Goal: Task Accomplishment & Management: Use online tool/utility

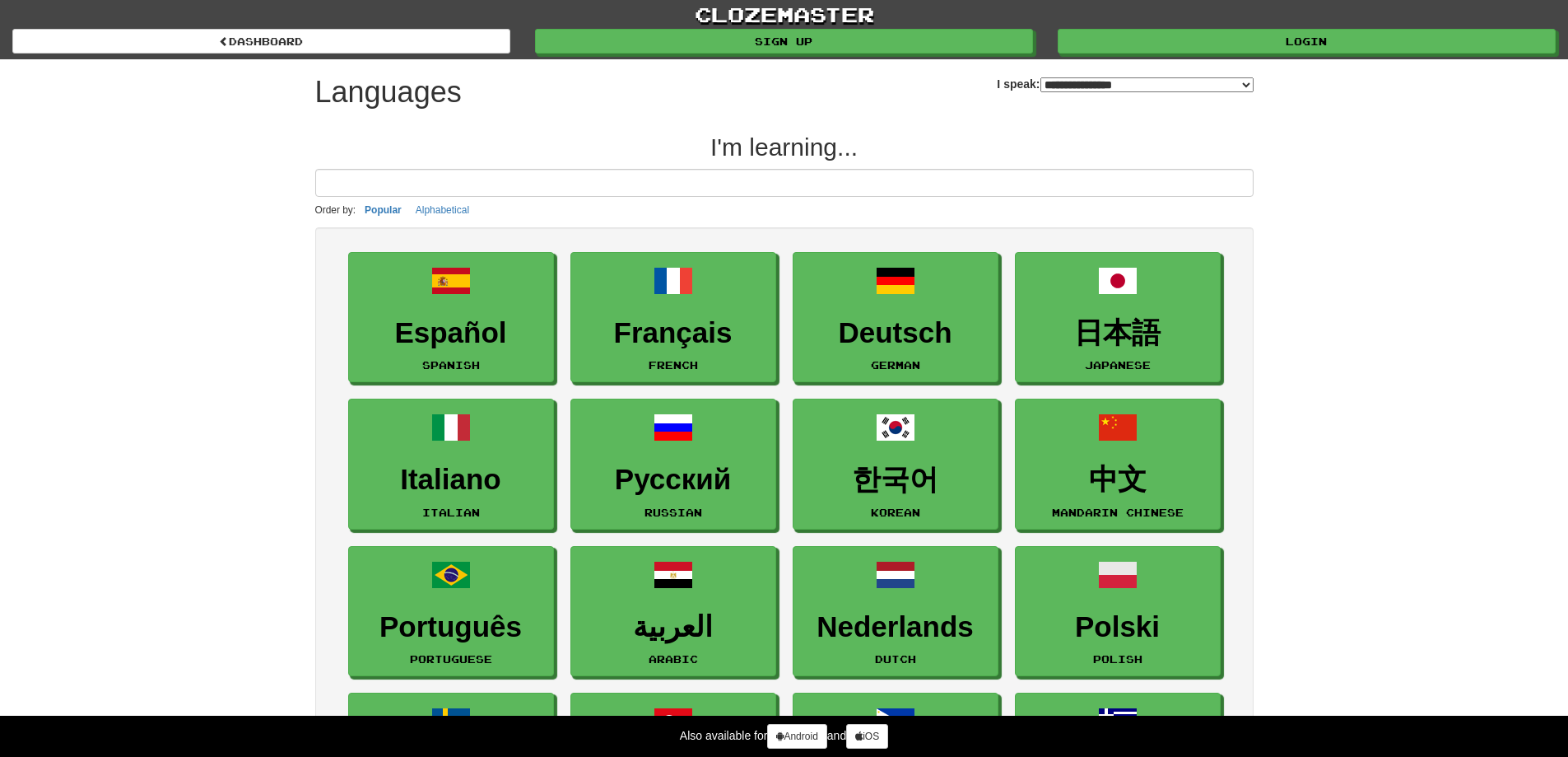
select select "*******"
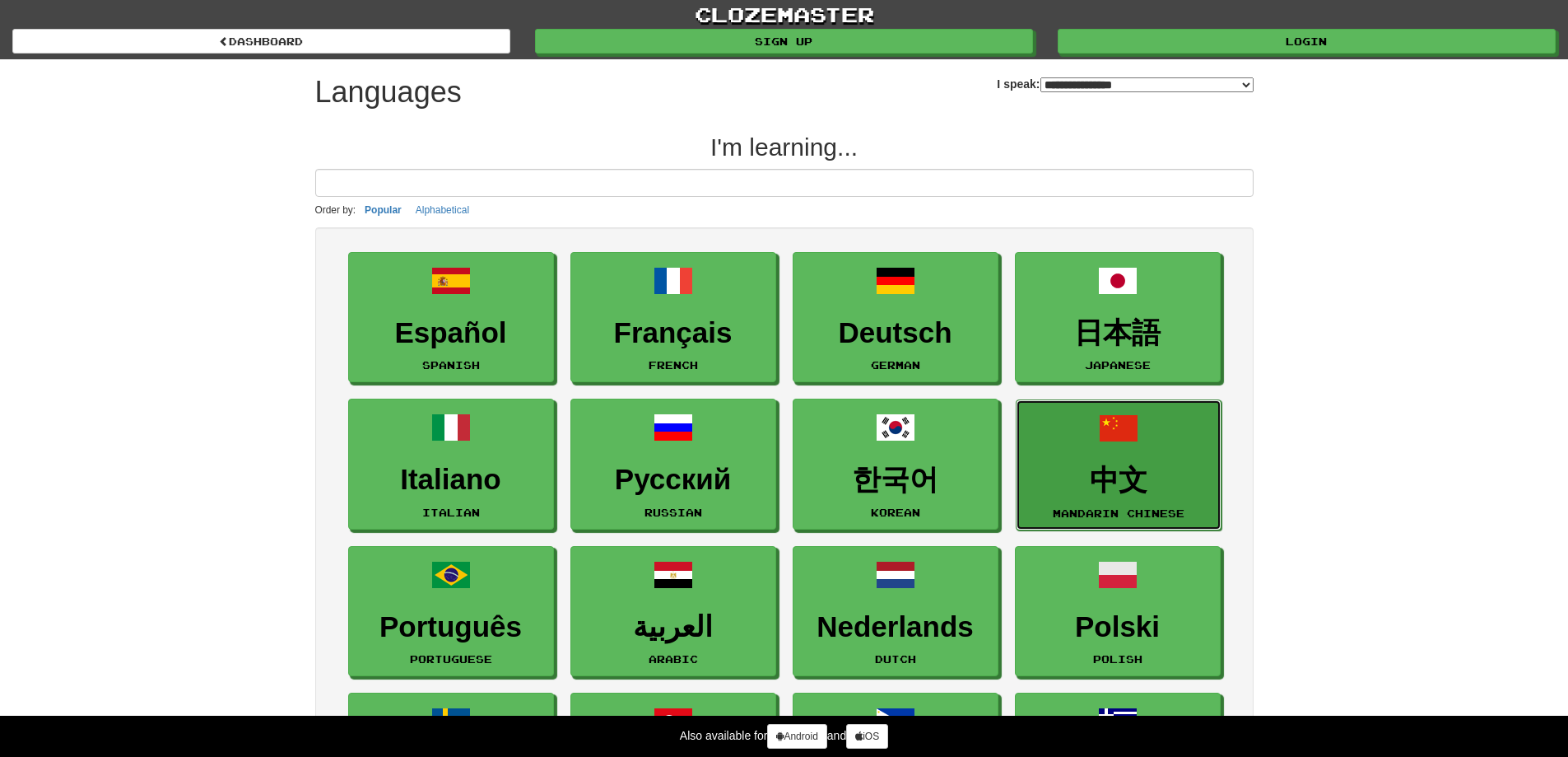
click at [1122, 475] on h3 "中文" at bounding box center [1119, 480] width 188 height 32
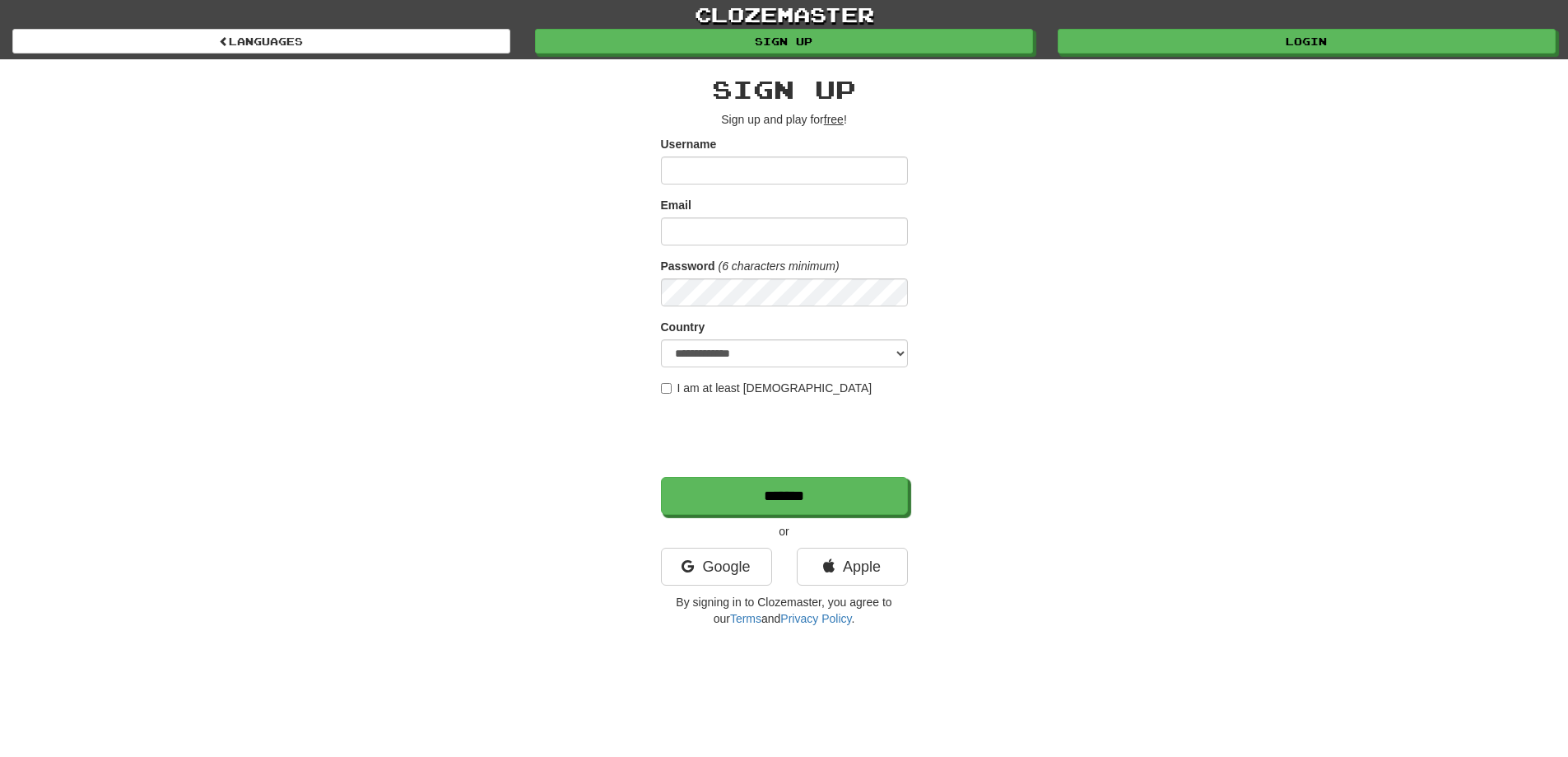
click at [675, 169] on input "Username" at bounding box center [784, 170] width 247 height 28
type input "*"
click at [676, 236] on input "Email" at bounding box center [784, 232] width 247 height 28
type input "**********"
click at [684, 353] on select "**********" at bounding box center [784, 353] width 247 height 28
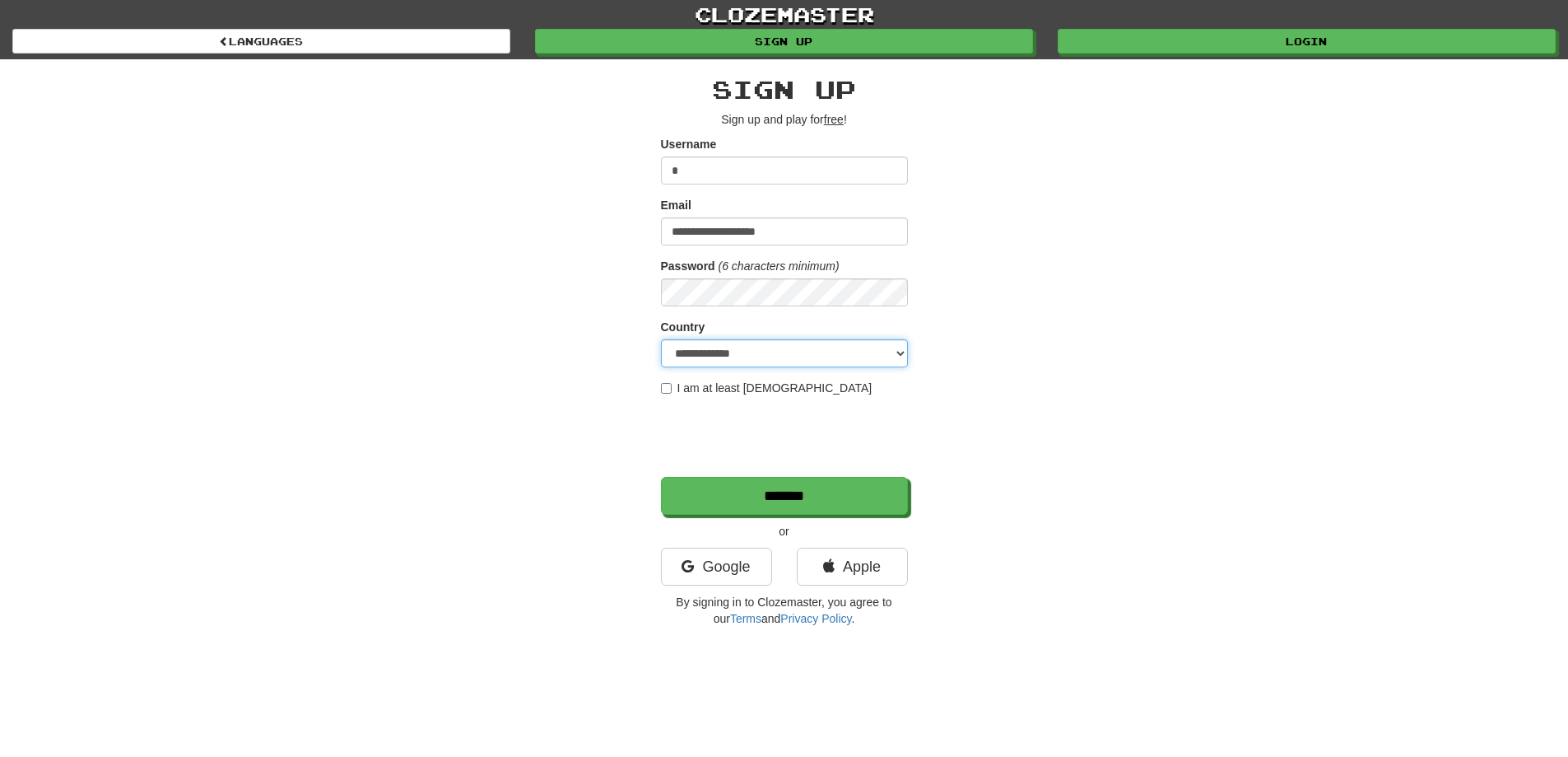
select select "**"
click at [661, 339] on select "**********" at bounding box center [784, 353] width 247 height 28
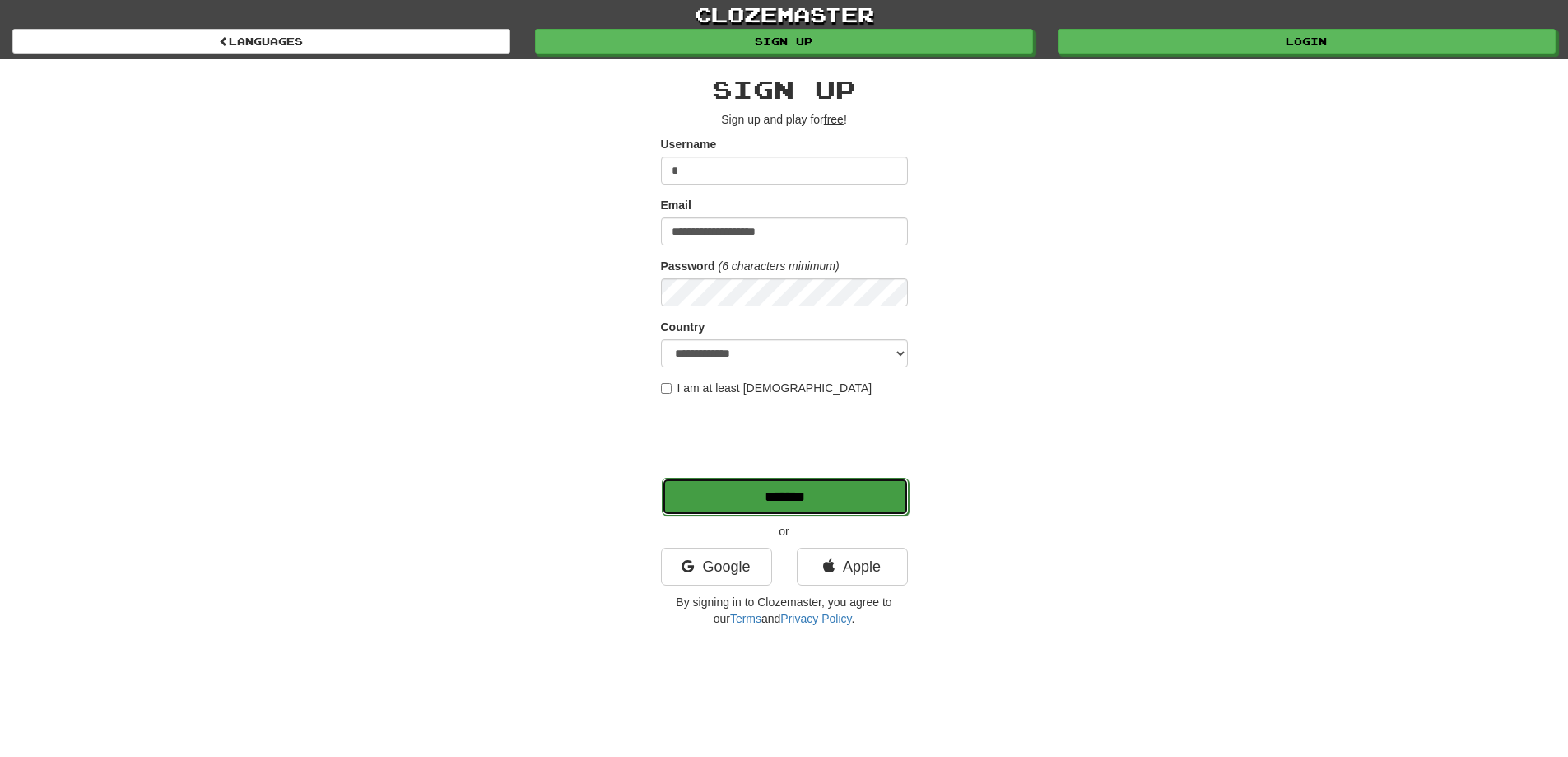
click at [791, 493] on input "*******" at bounding box center [785, 496] width 247 height 38
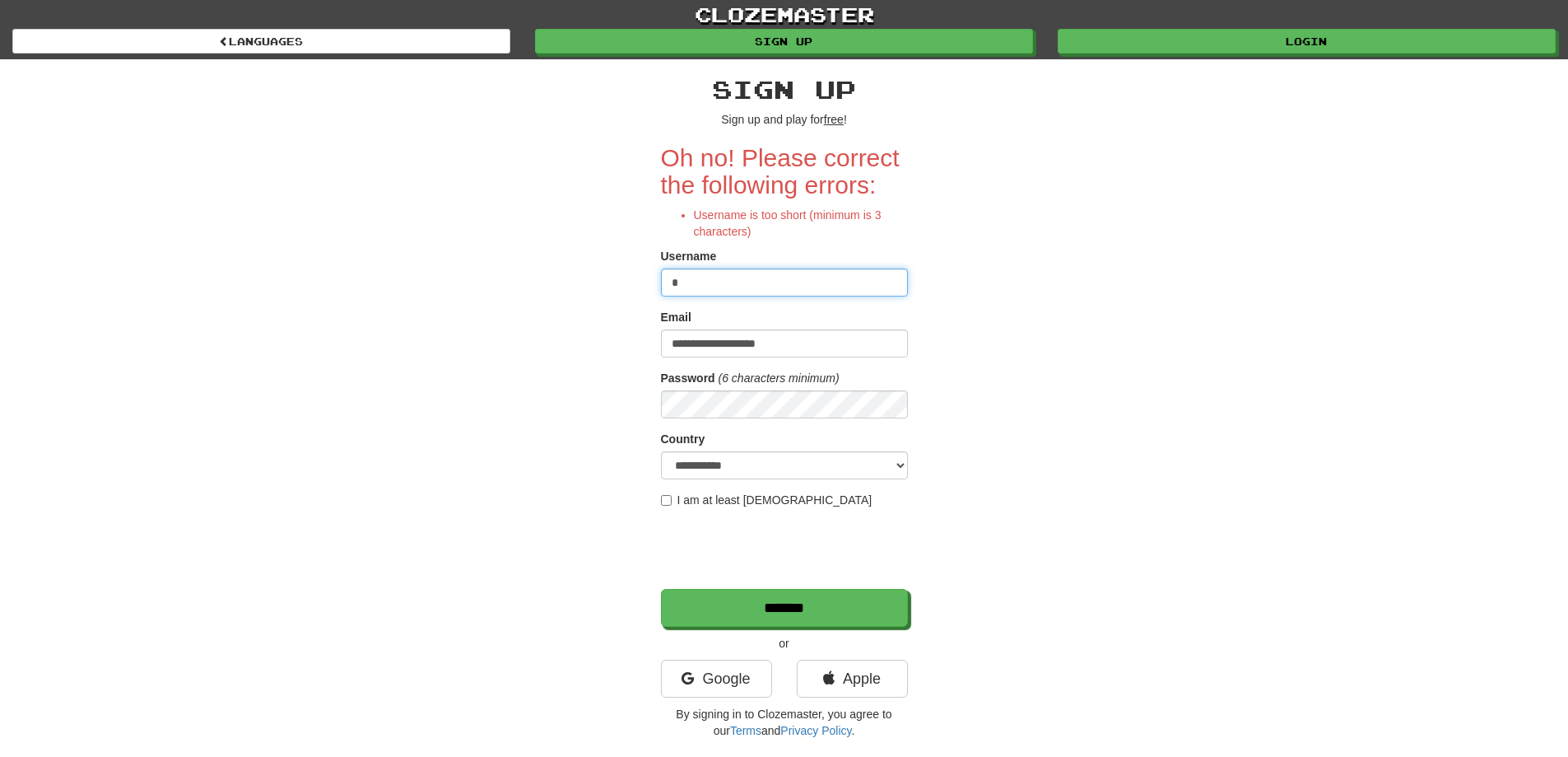
click at [684, 286] on input "*" at bounding box center [784, 283] width 247 height 28
type input "********"
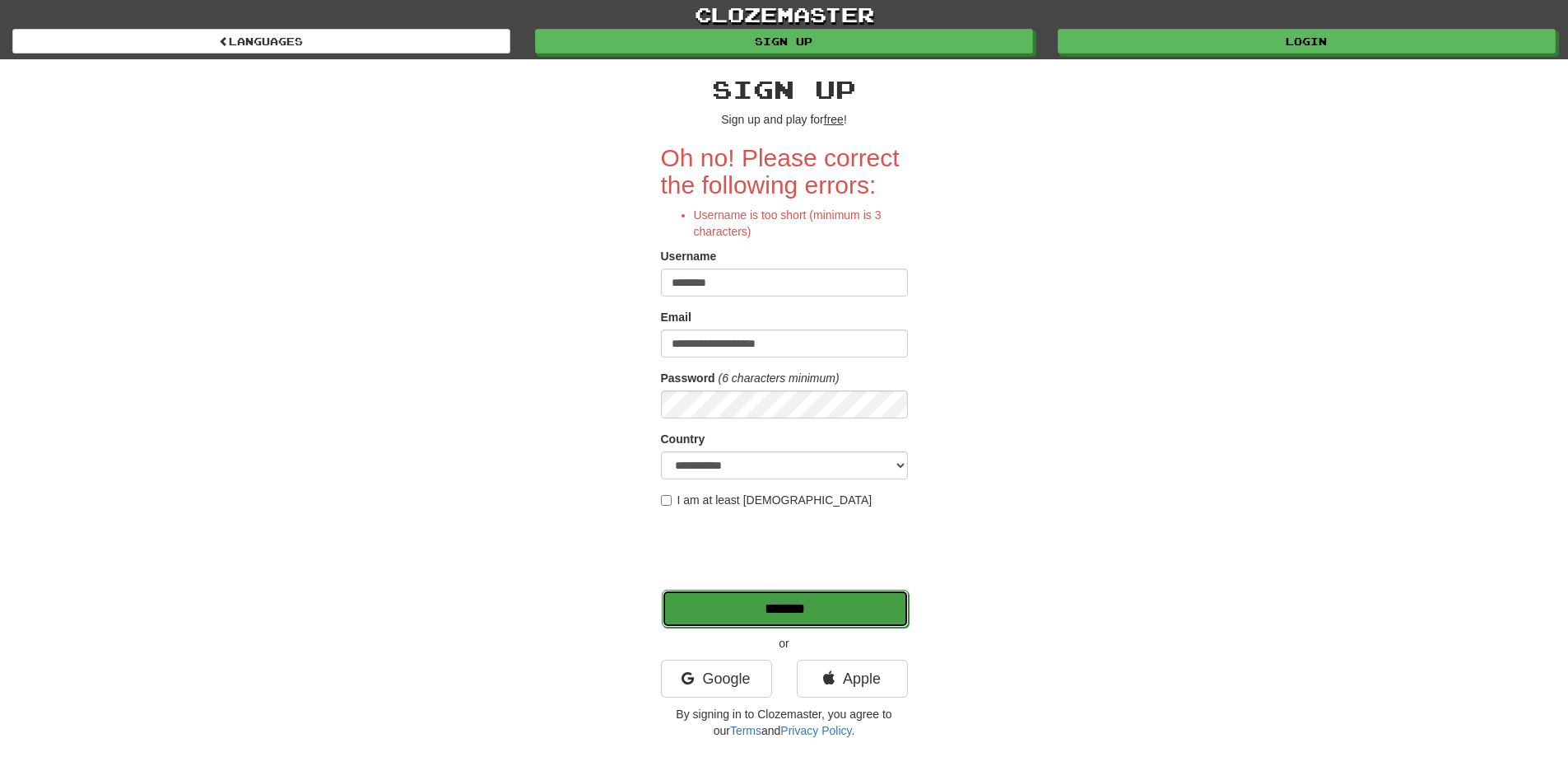
click at [800, 604] on input "*******" at bounding box center [785, 609] width 247 height 38
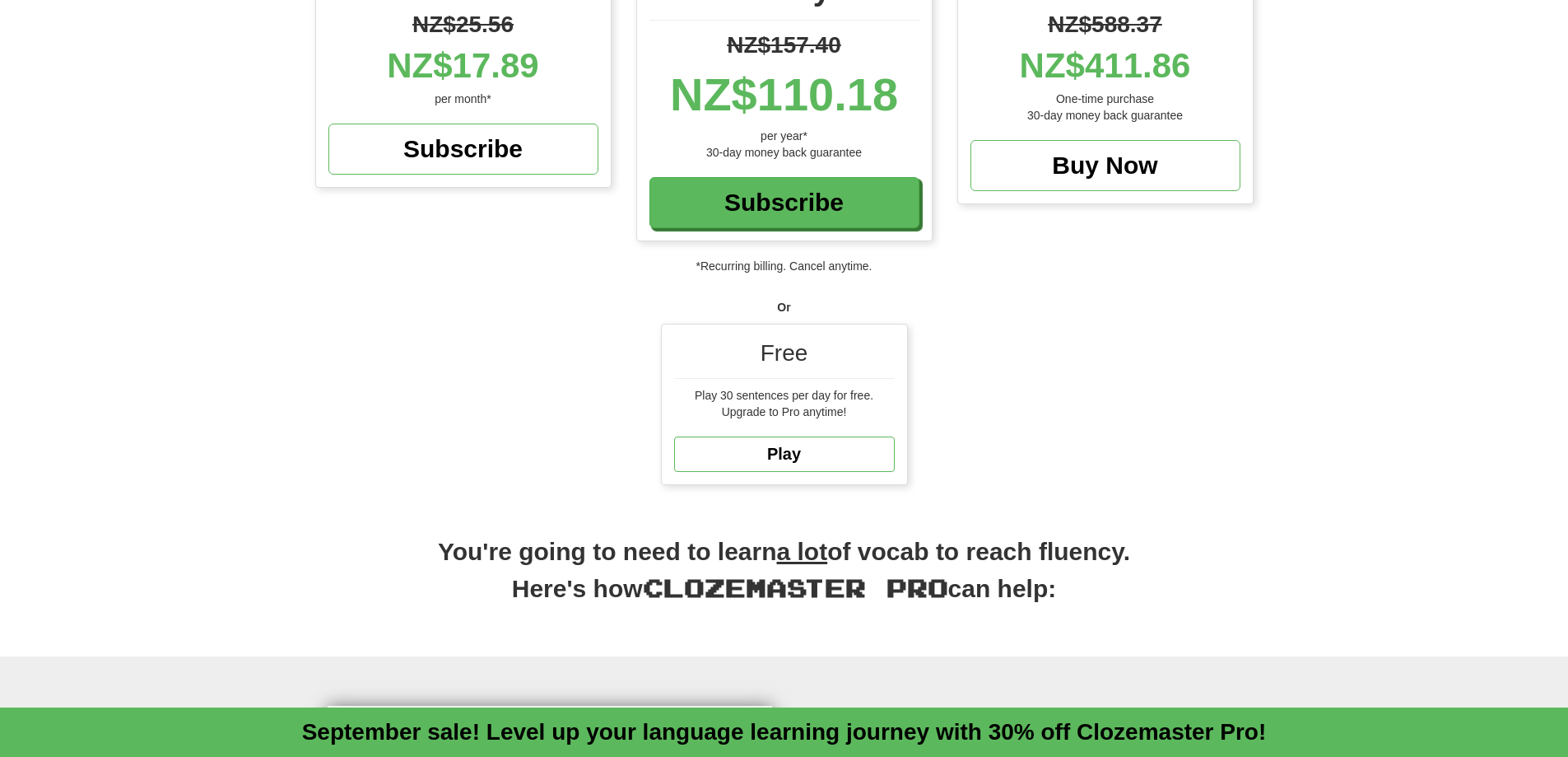
scroll to position [329, 0]
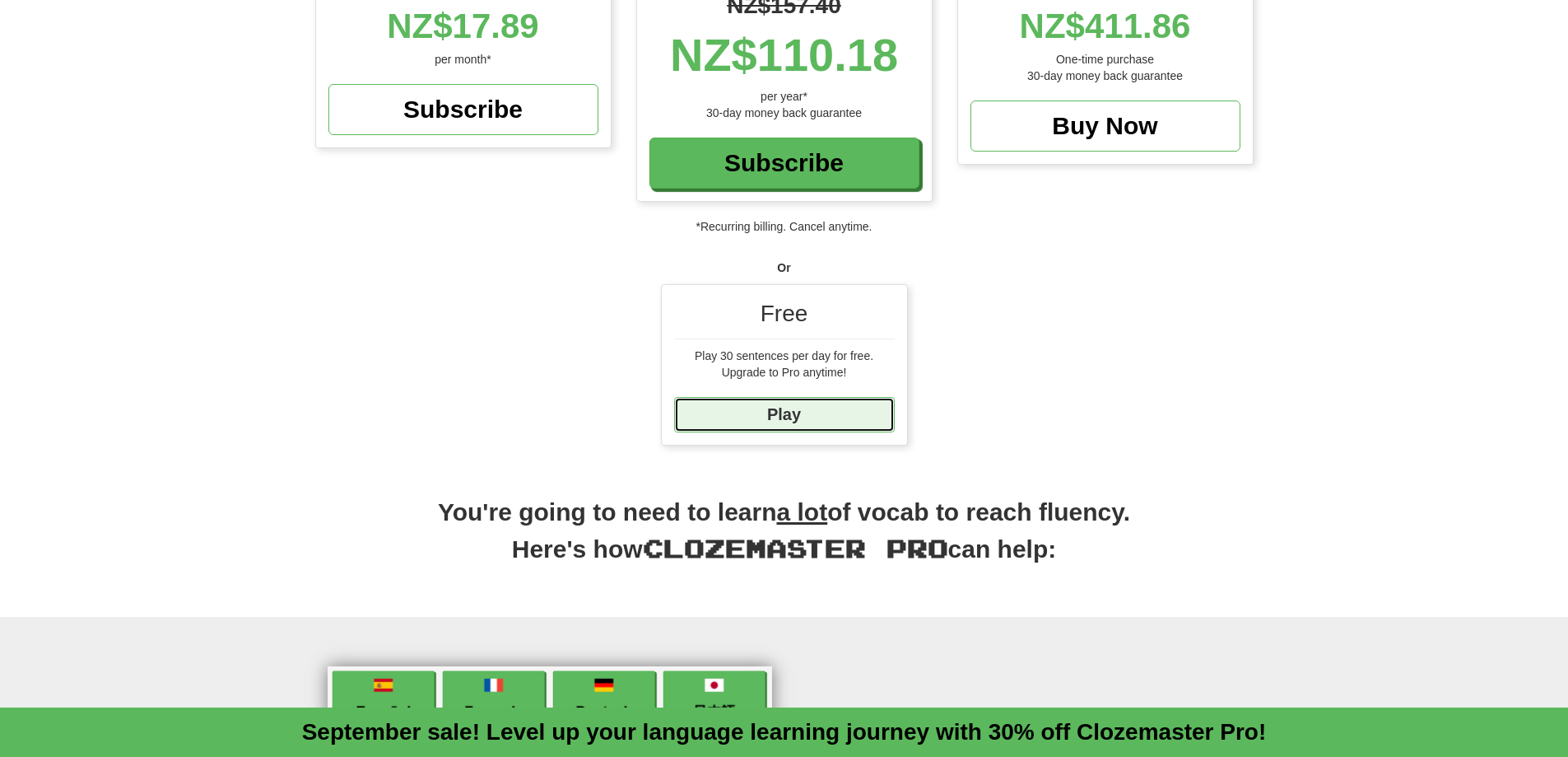
click at [777, 409] on link "Play" at bounding box center [784, 415] width 221 height 36
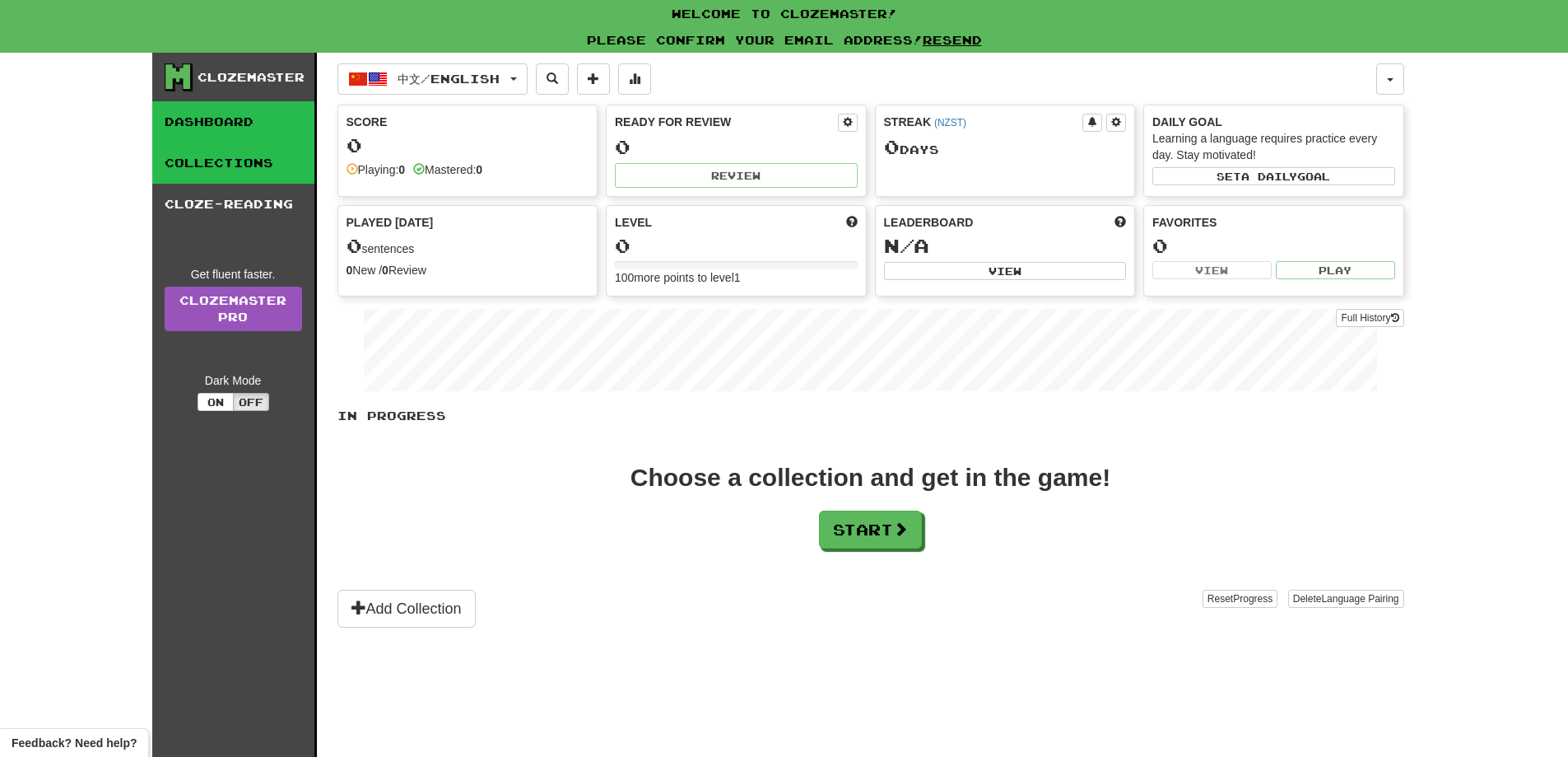
click at [202, 157] on link "Collections" at bounding box center [233, 162] width 162 height 41
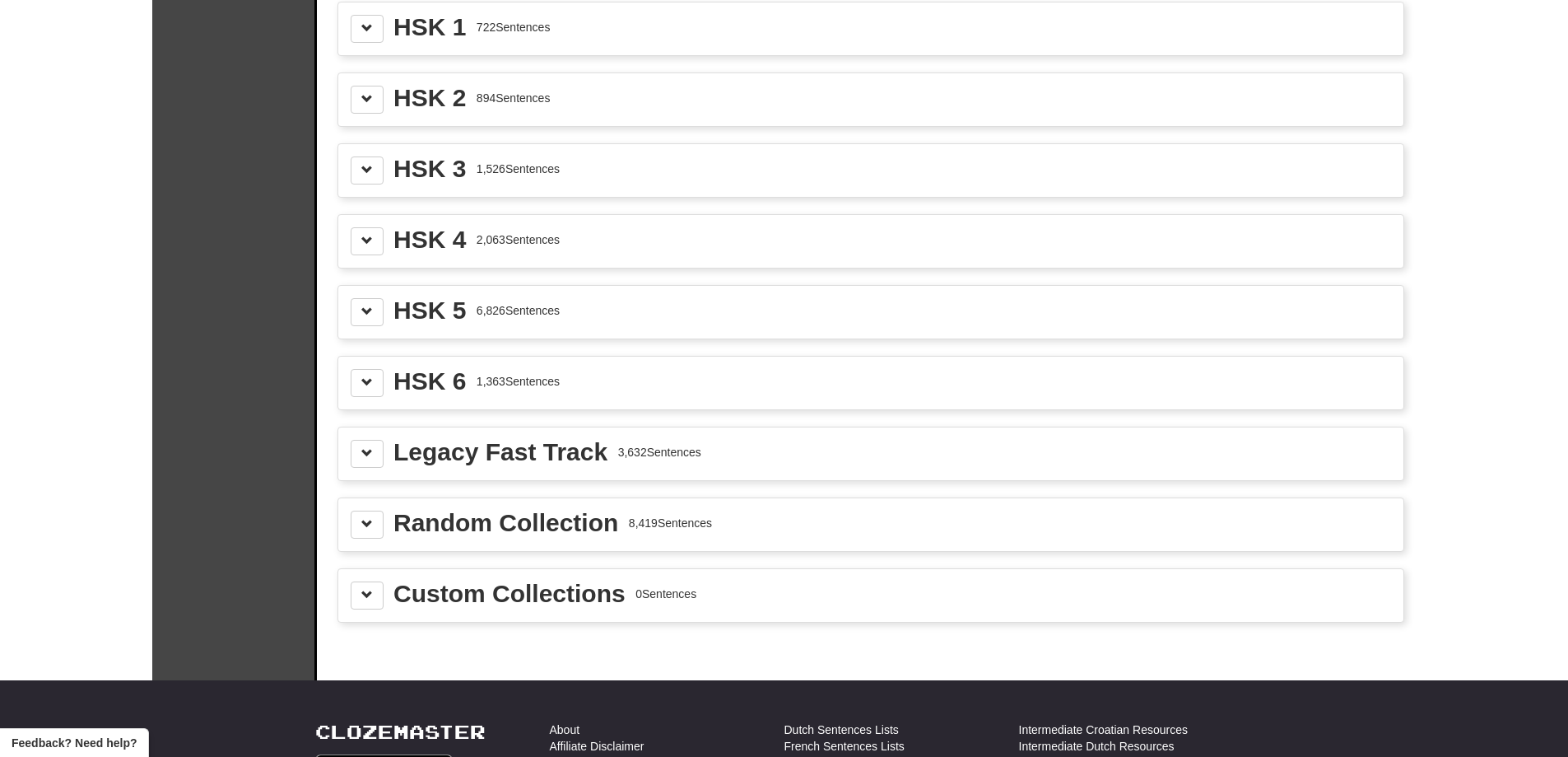
scroll to position [2059, 0]
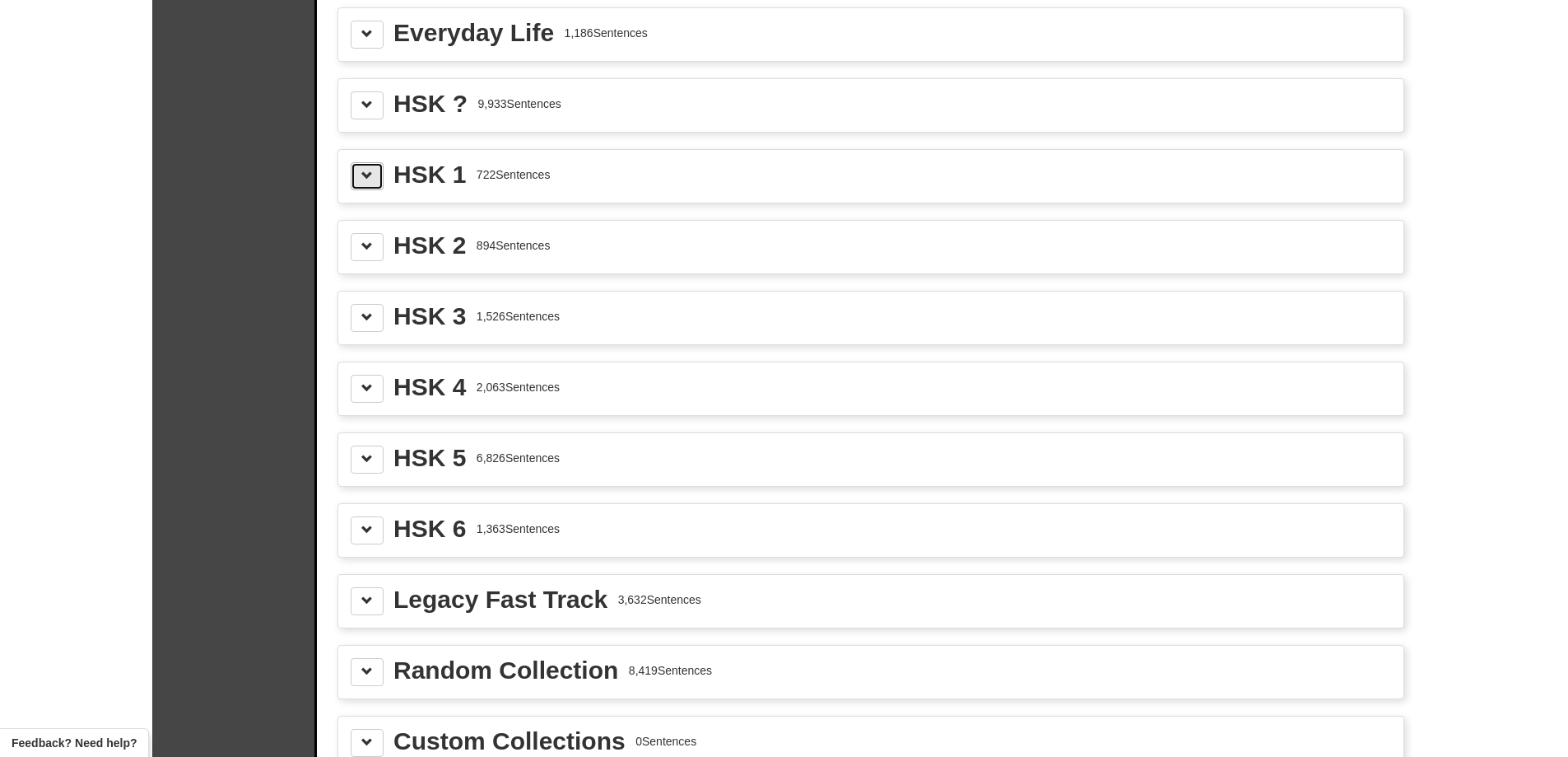
click at [356, 170] on button at bounding box center [367, 176] width 33 height 28
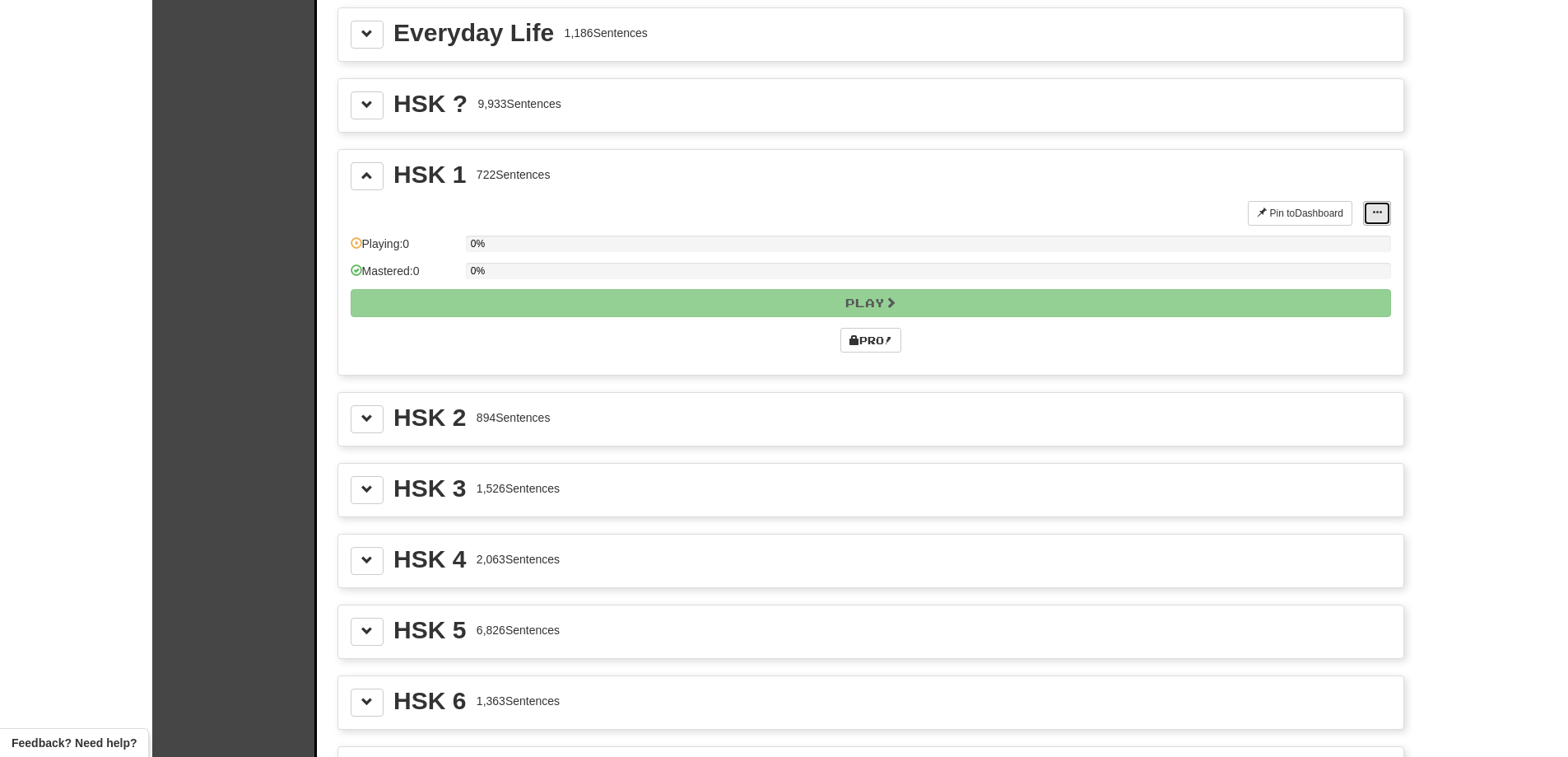
click at [1375, 217] on span at bounding box center [1377, 213] width 10 height 10
click at [1285, 211] on button "Pin to Dashboard" at bounding box center [1300, 213] width 104 height 25
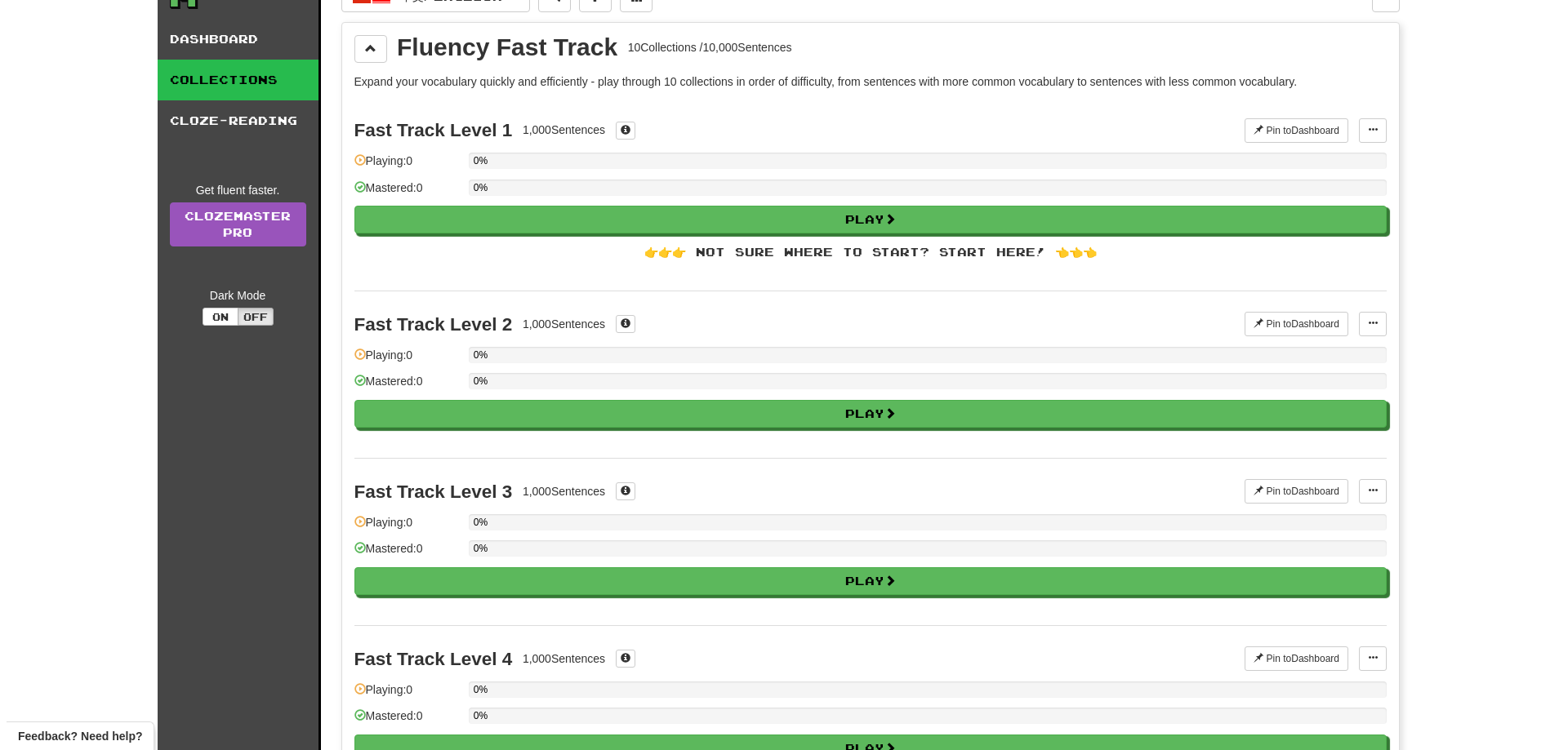
scroll to position [0, 0]
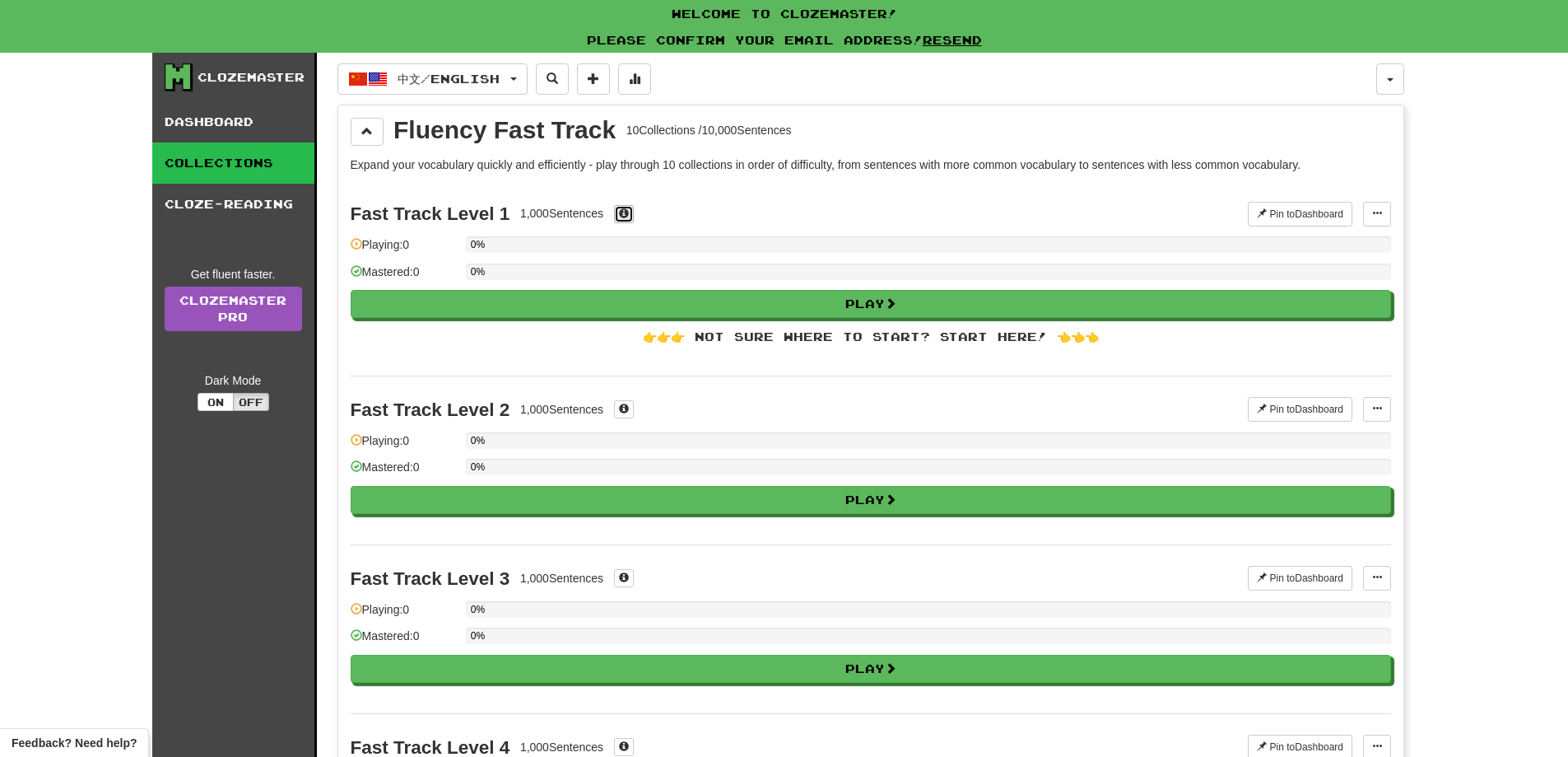
click at [626, 209] on span at bounding box center [624, 213] width 10 height 10
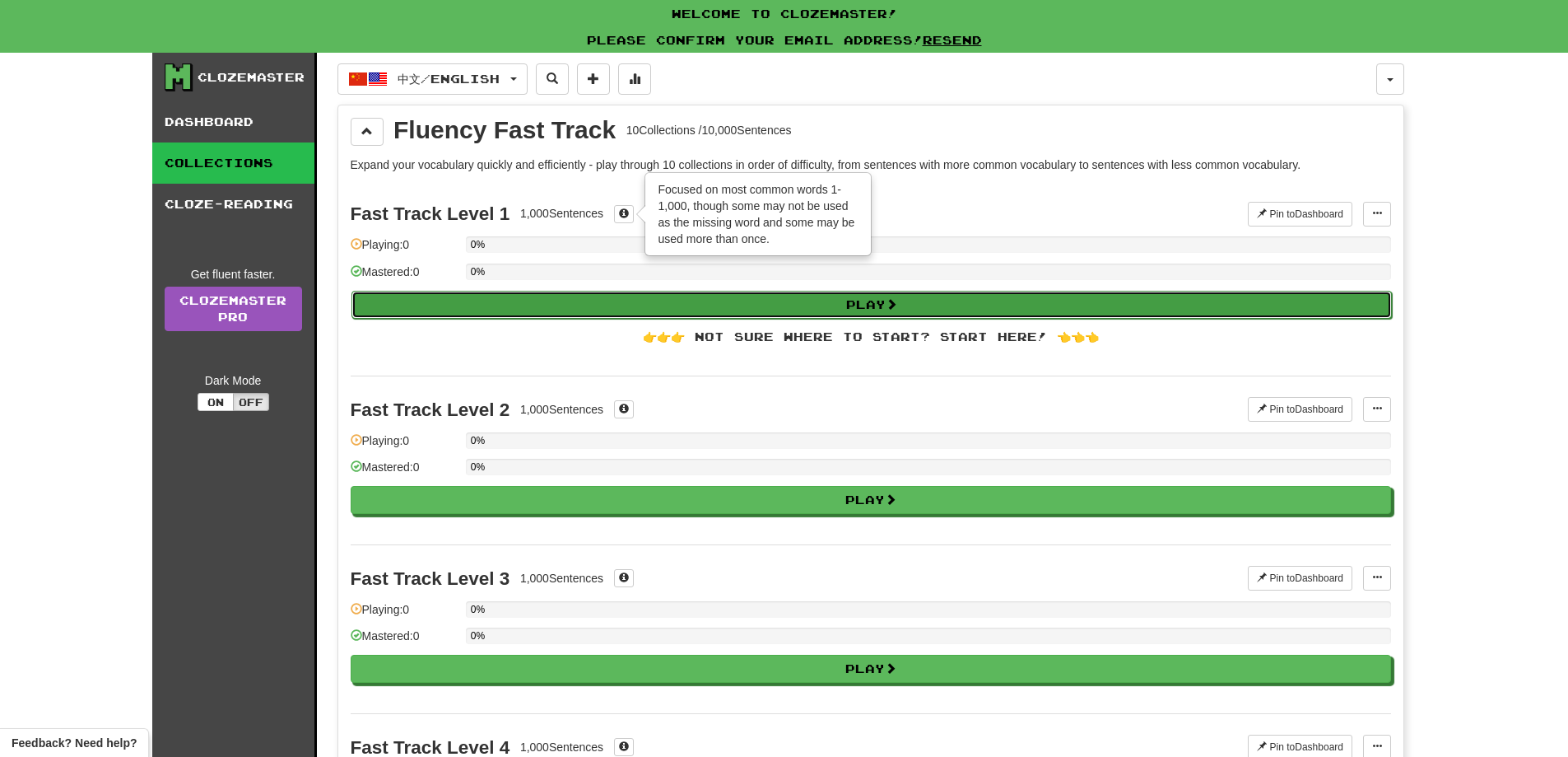
click at [862, 296] on button "Play" at bounding box center [872, 304] width 1041 height 28
select select "**"
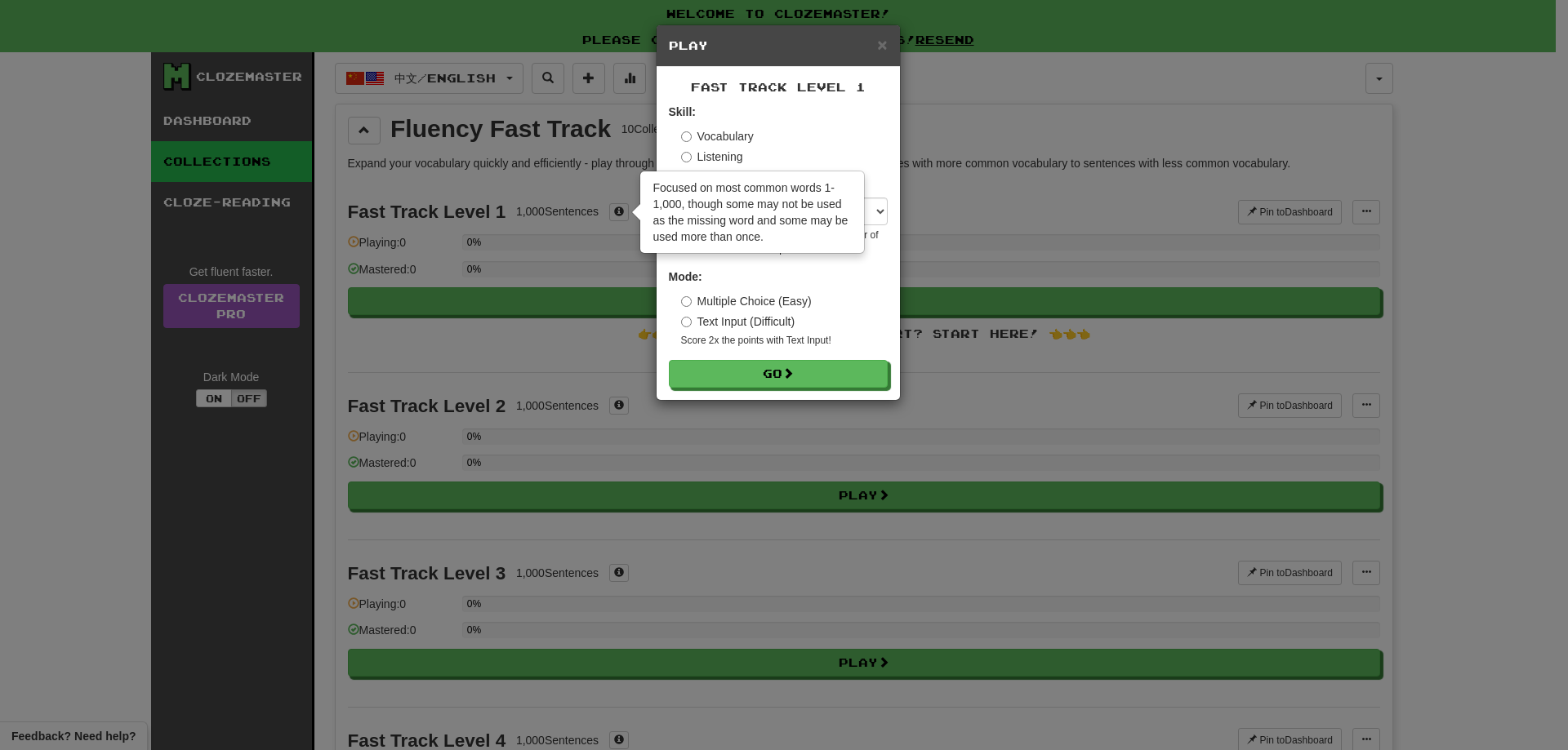
click at [1082, 212] on div "× Play Fast Track Level 1 Skill: Vocabulary Listening Sentences per round: * **…" at bounding box center [784, 375] width 1568 height 750
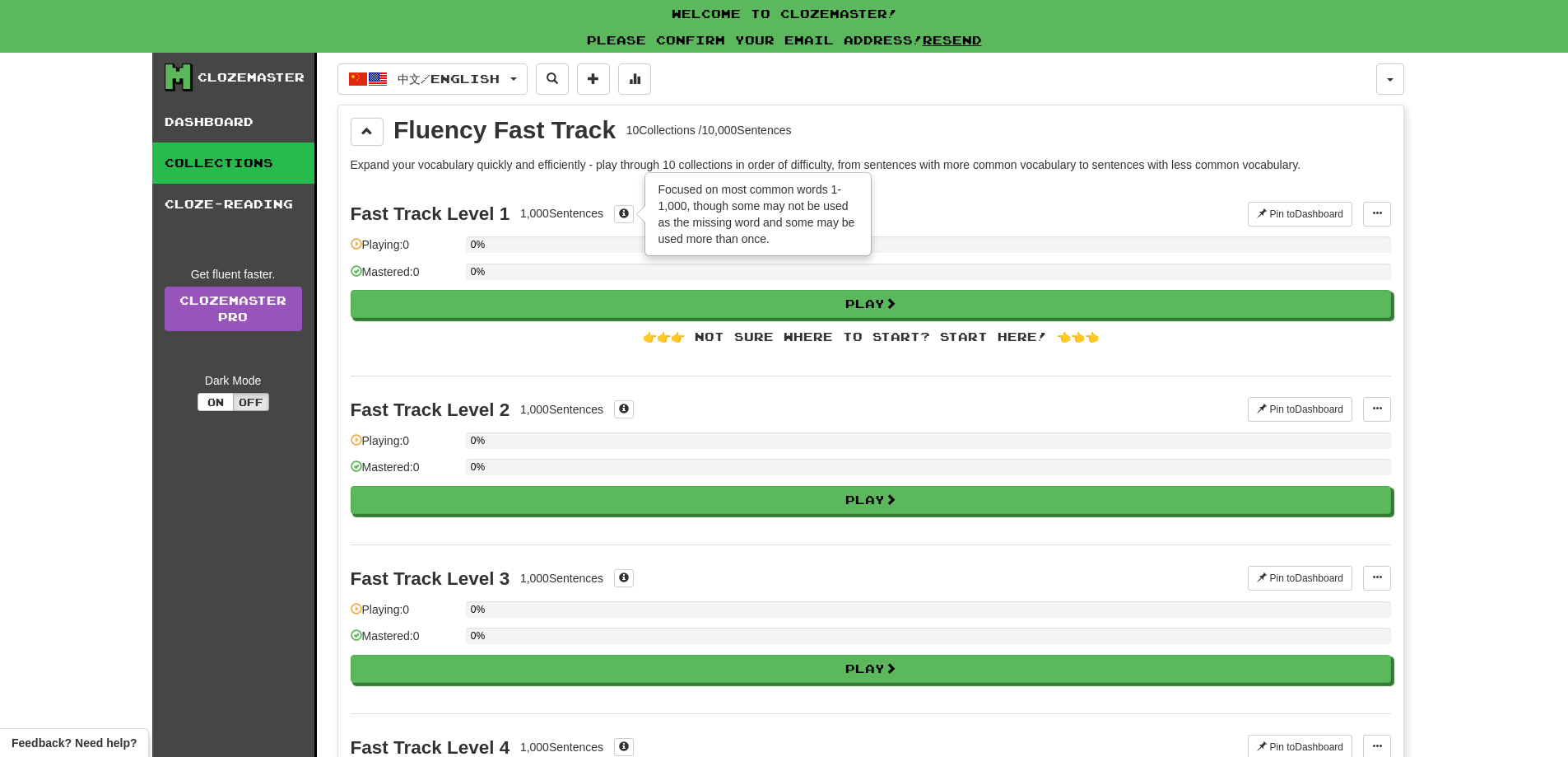
click at [849, 203] on div "Focused on most common words 1-1,000, though some may not be used as the missin…" at bounding box center [758, 214] width 224 height 81
click at [625, 218] on span at bounding box center [624, 213] width 10 height 10
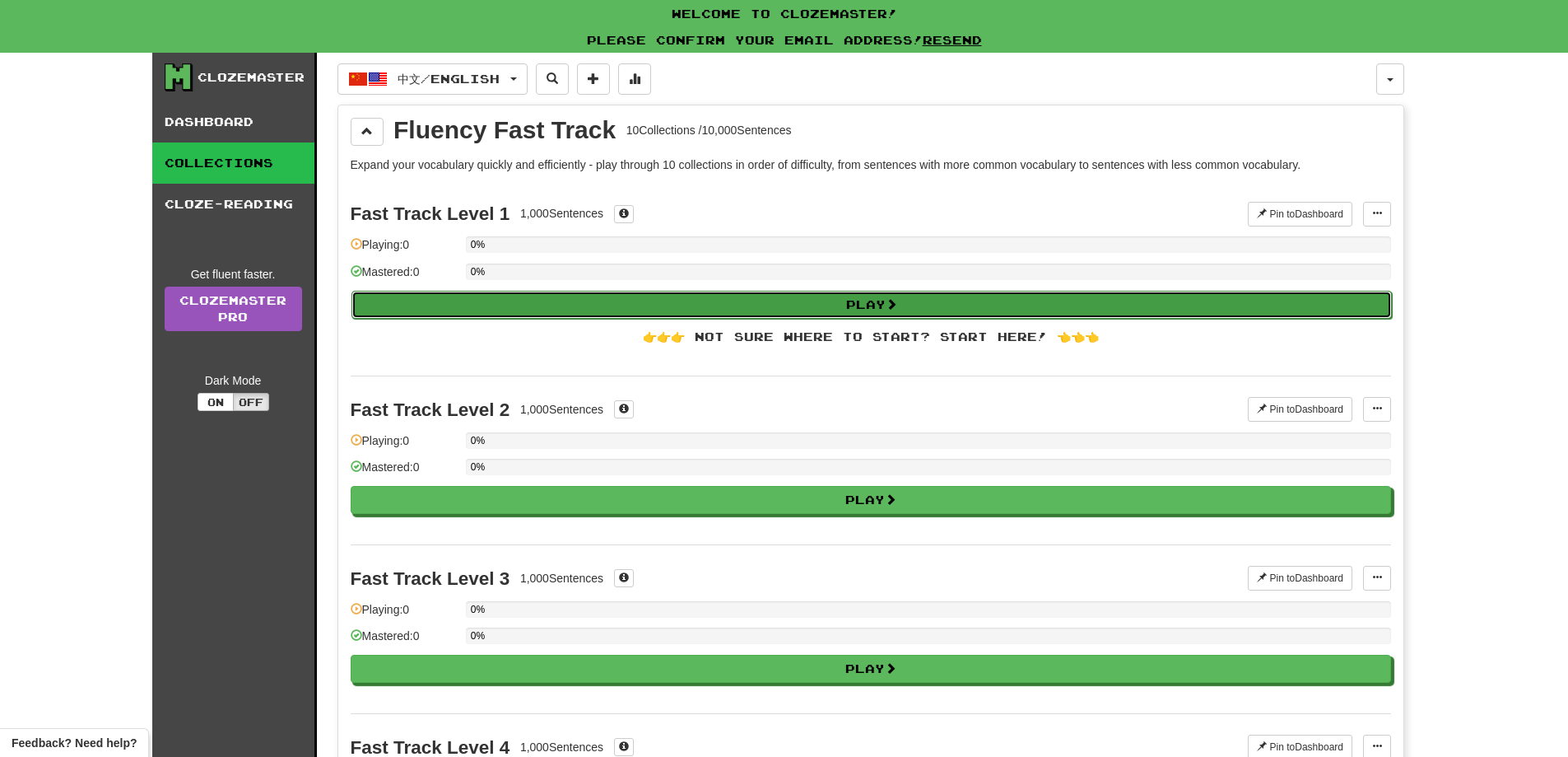
click at [919, 301] on button "Play" at bounding box center [872, 304] width 1041 height 28
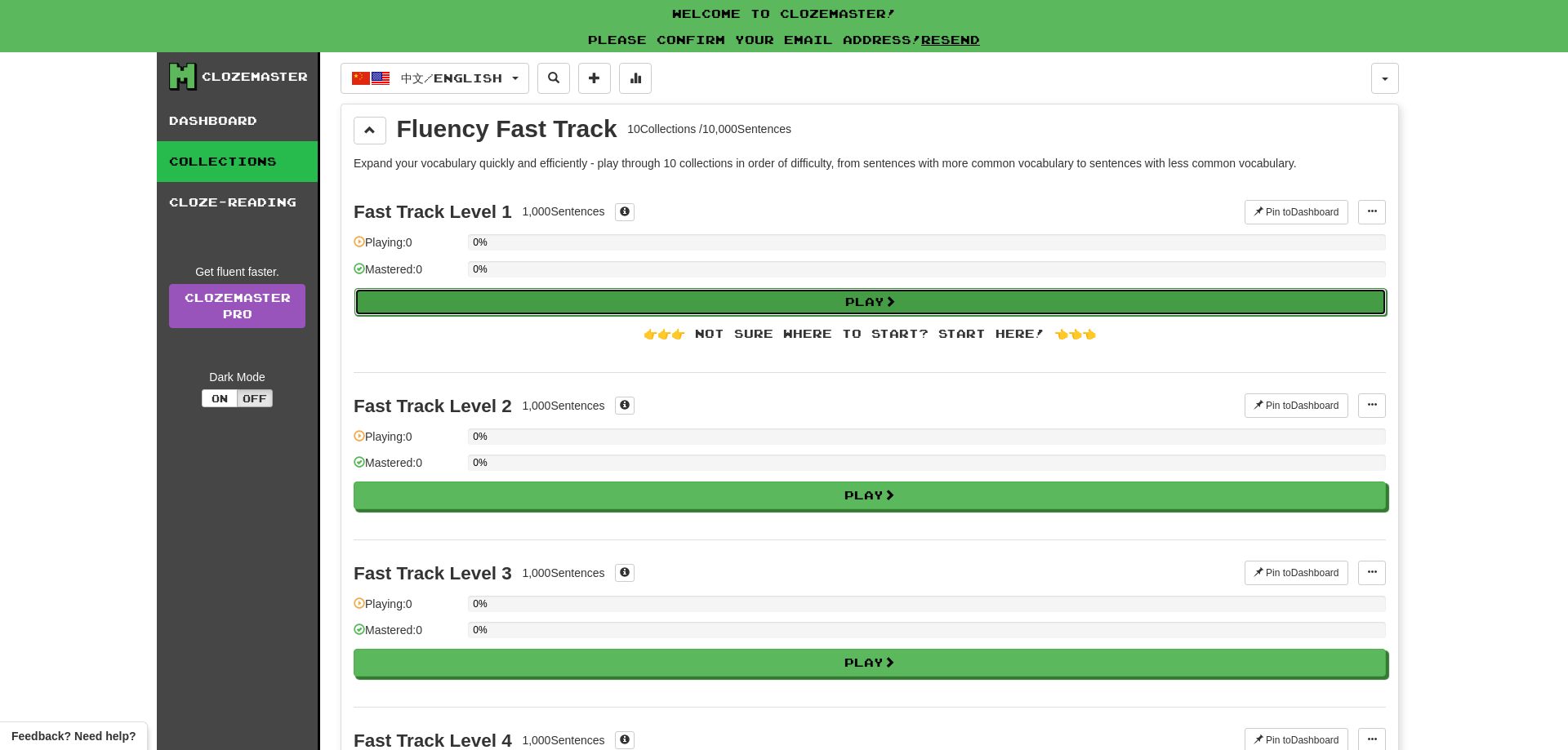
select select "**"
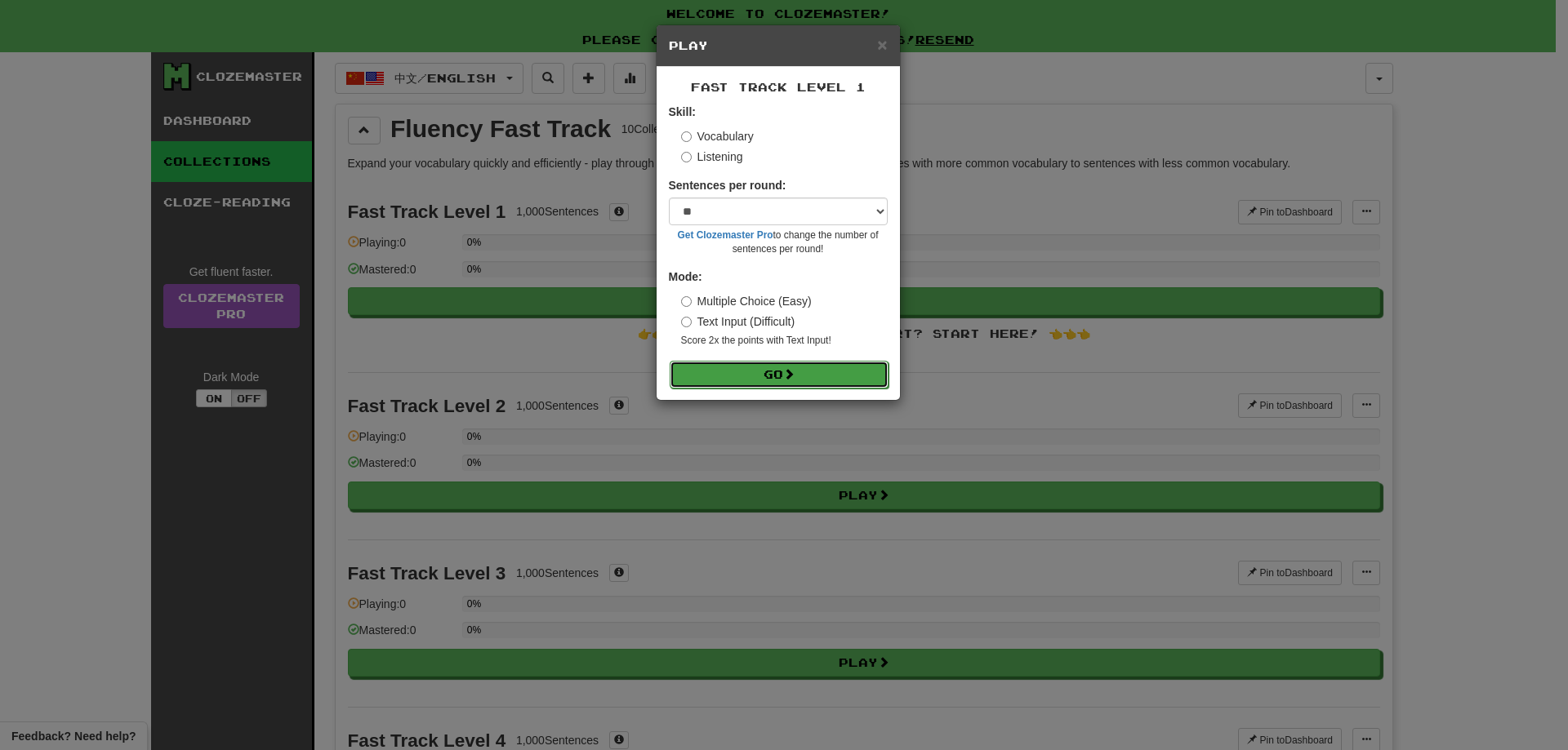
click at [773, 369] on button "Go" at bounding box center [779, 375] width 219 height 28
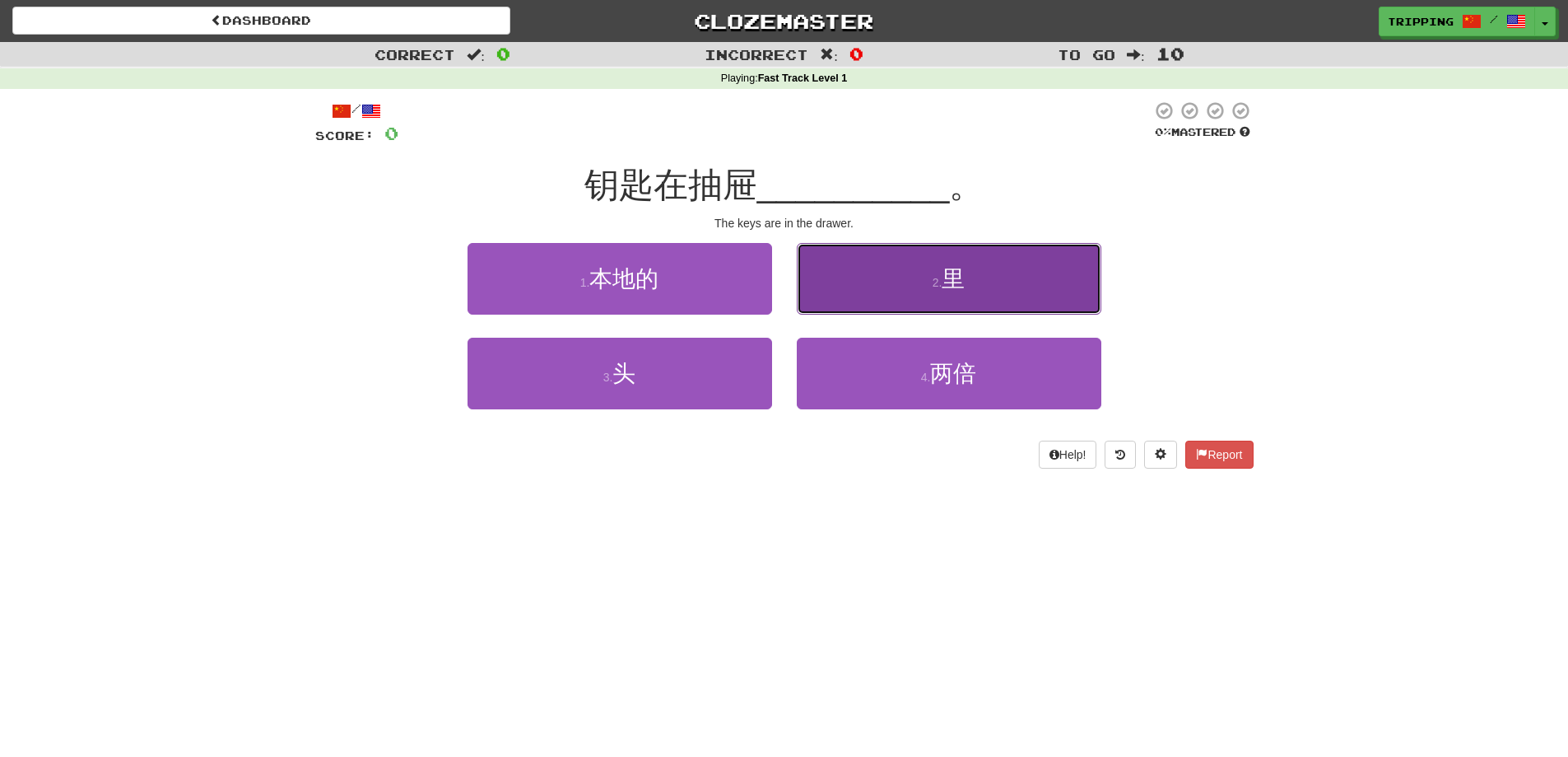
click at [955, 273] on span "里" at bounding box center [953, 279] width 23 height 26
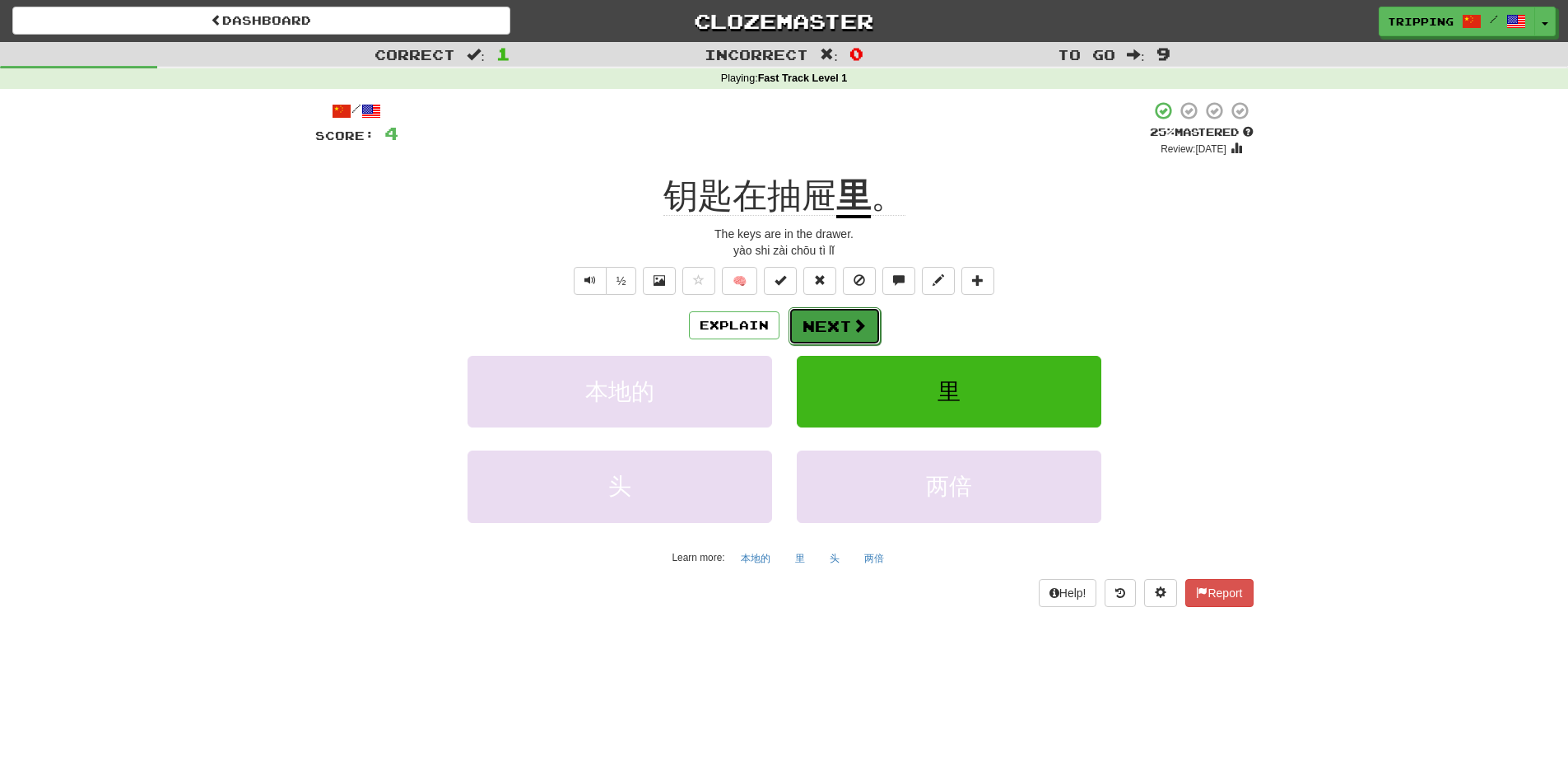
click at [837, 323] on button "Next" at bounding box center [834, 326] width 92 height 38
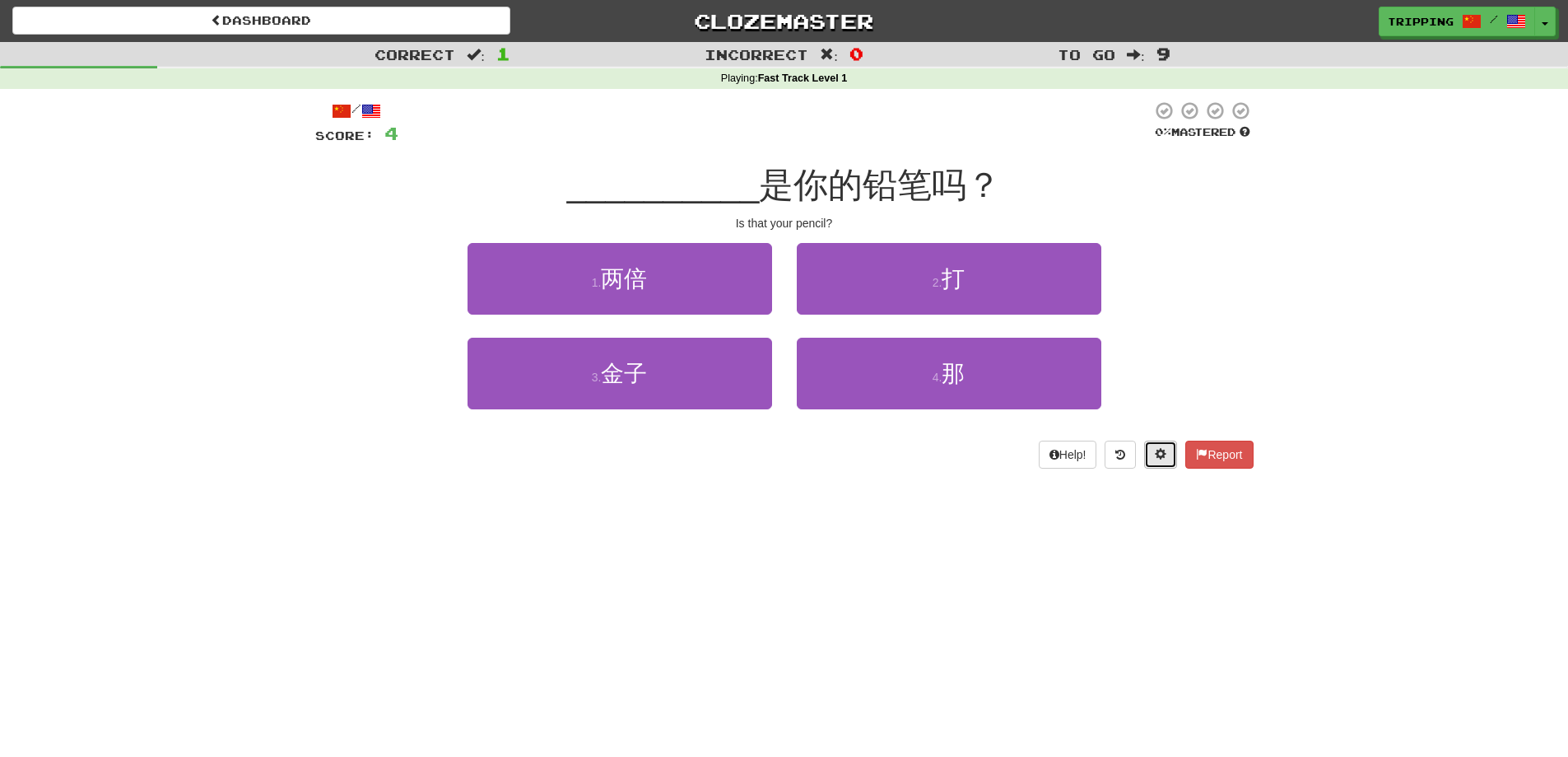
click at [1163, 454] on span at bounding box center [1161, 454] width 12 height 12
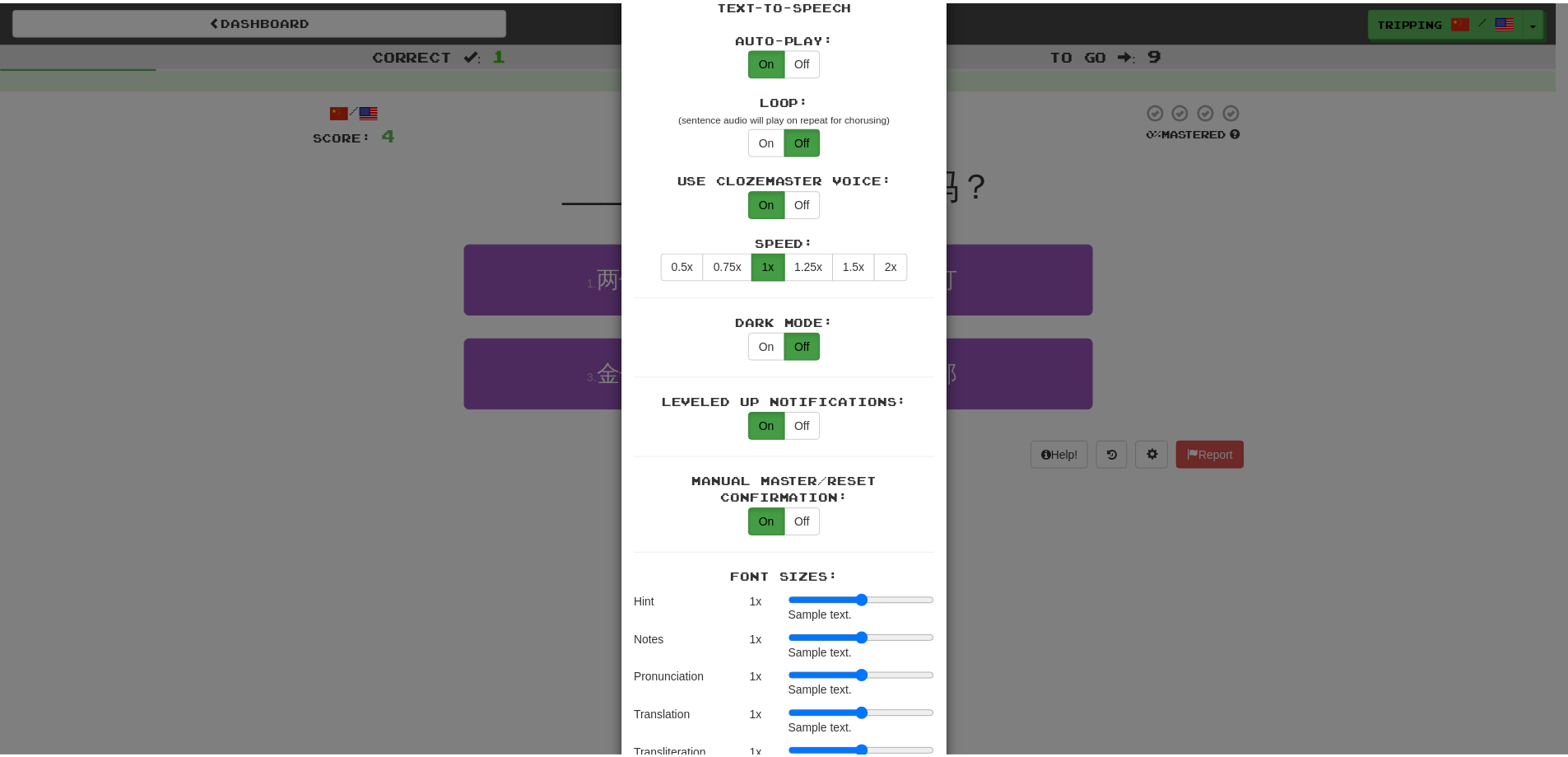
scroll to position [824, 0]
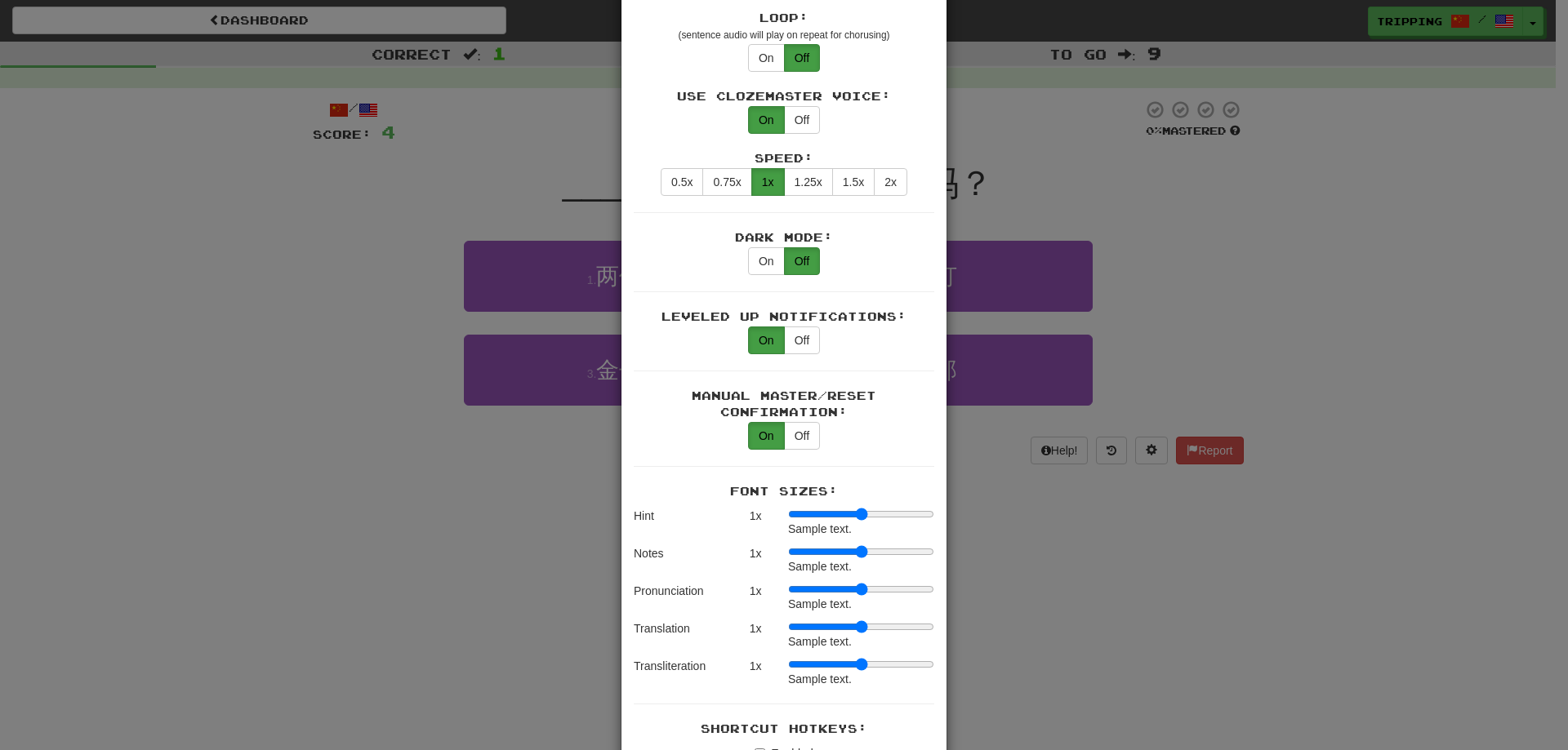
click at [1141, 559] on div "× Game Settings Translations: Visible Show After Answering Hidden Sentence Text…" at bounding box center [784, 375] width 1568 height 750
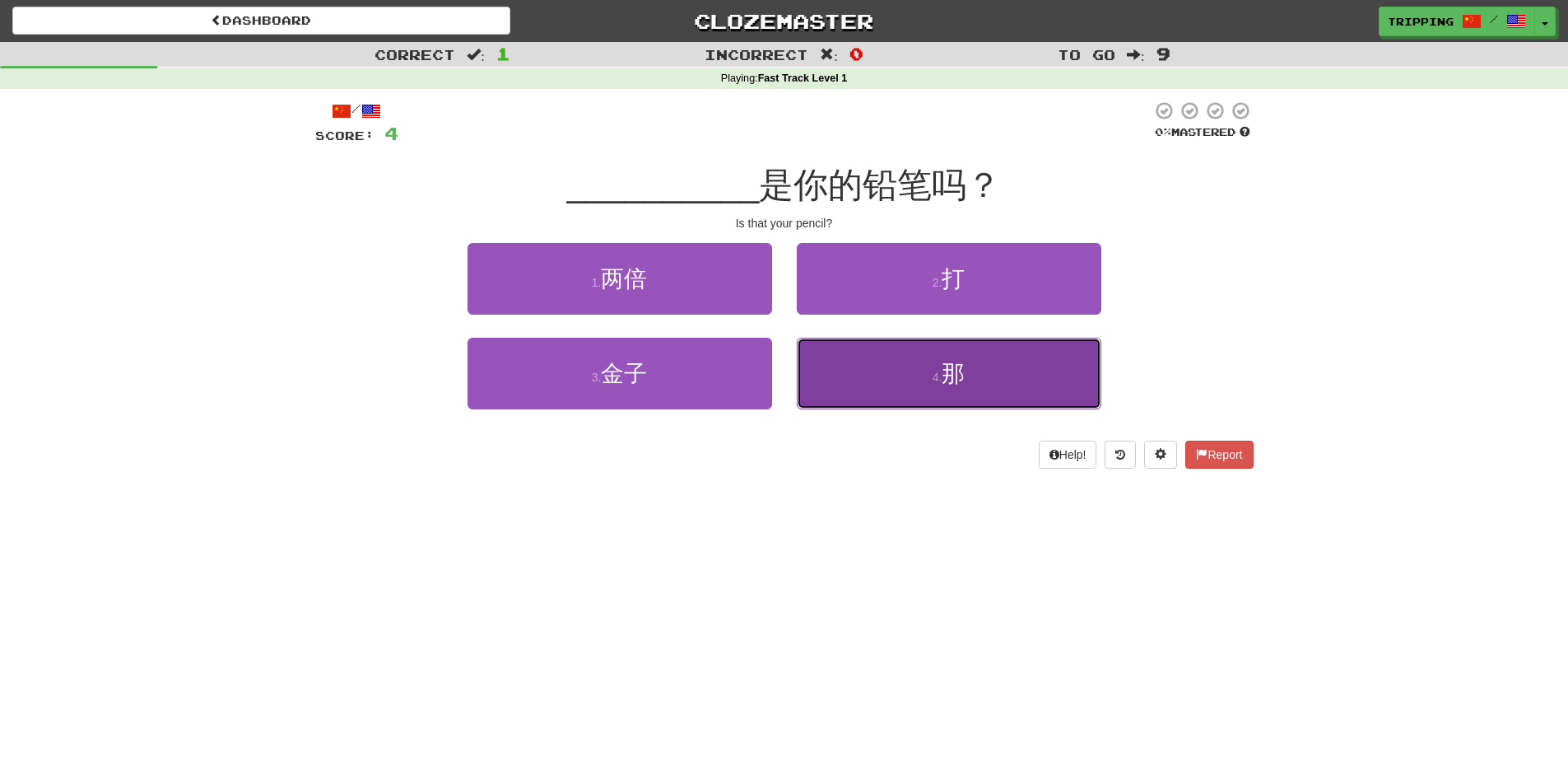
click at [871, 368] on button "4 . 那" at bounding box center [949, 373] width 304 height 72
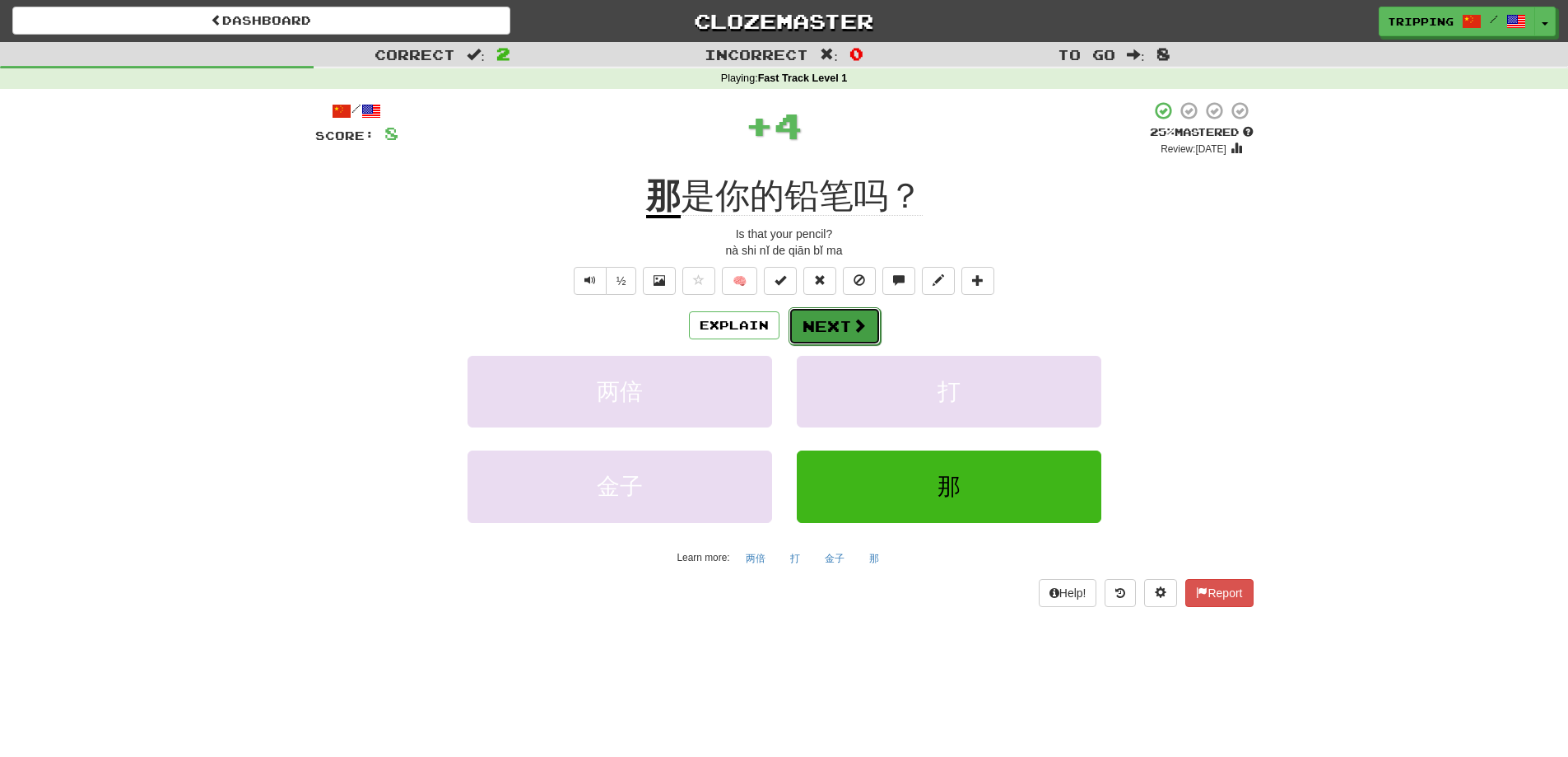
click at [852, 324] on span at bounding box center [859, 325] width 15 height 15
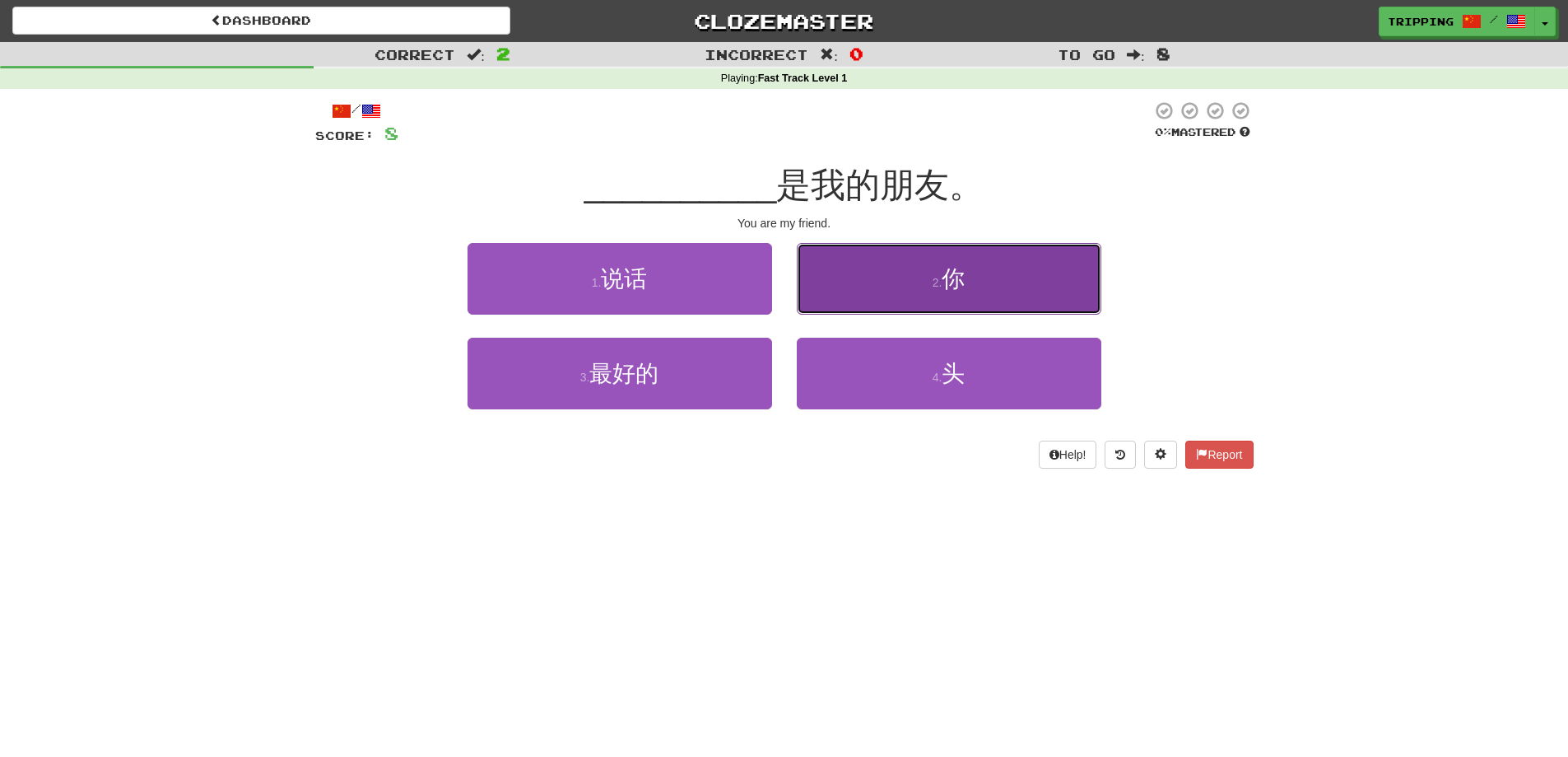
click at [892, 294] on button "2 . 你" at bounding box center [949, 279] width 304 height 72
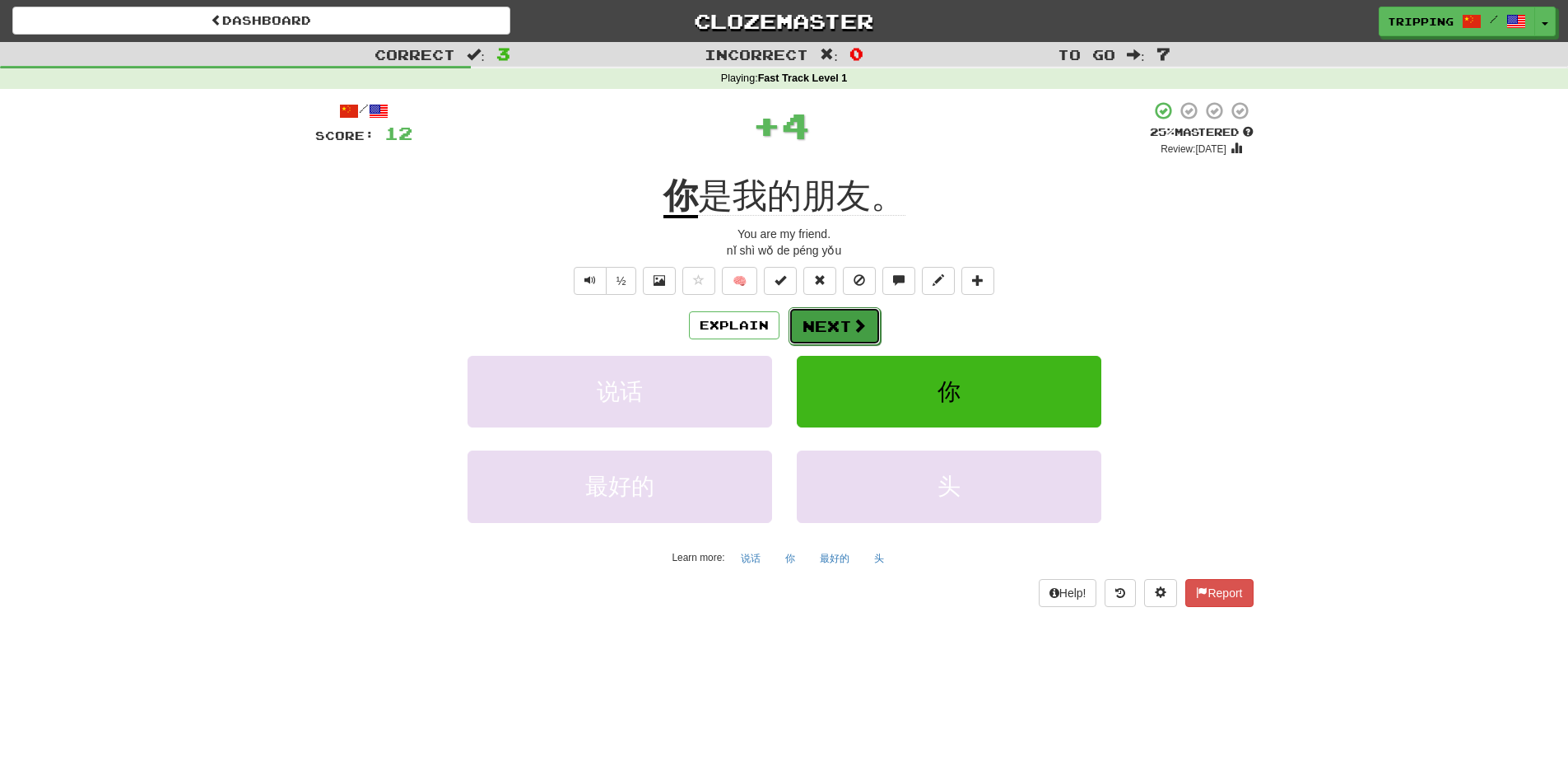
click at [831, 320] on button "Next" at bounding box center [834, 326] width 92 height 38
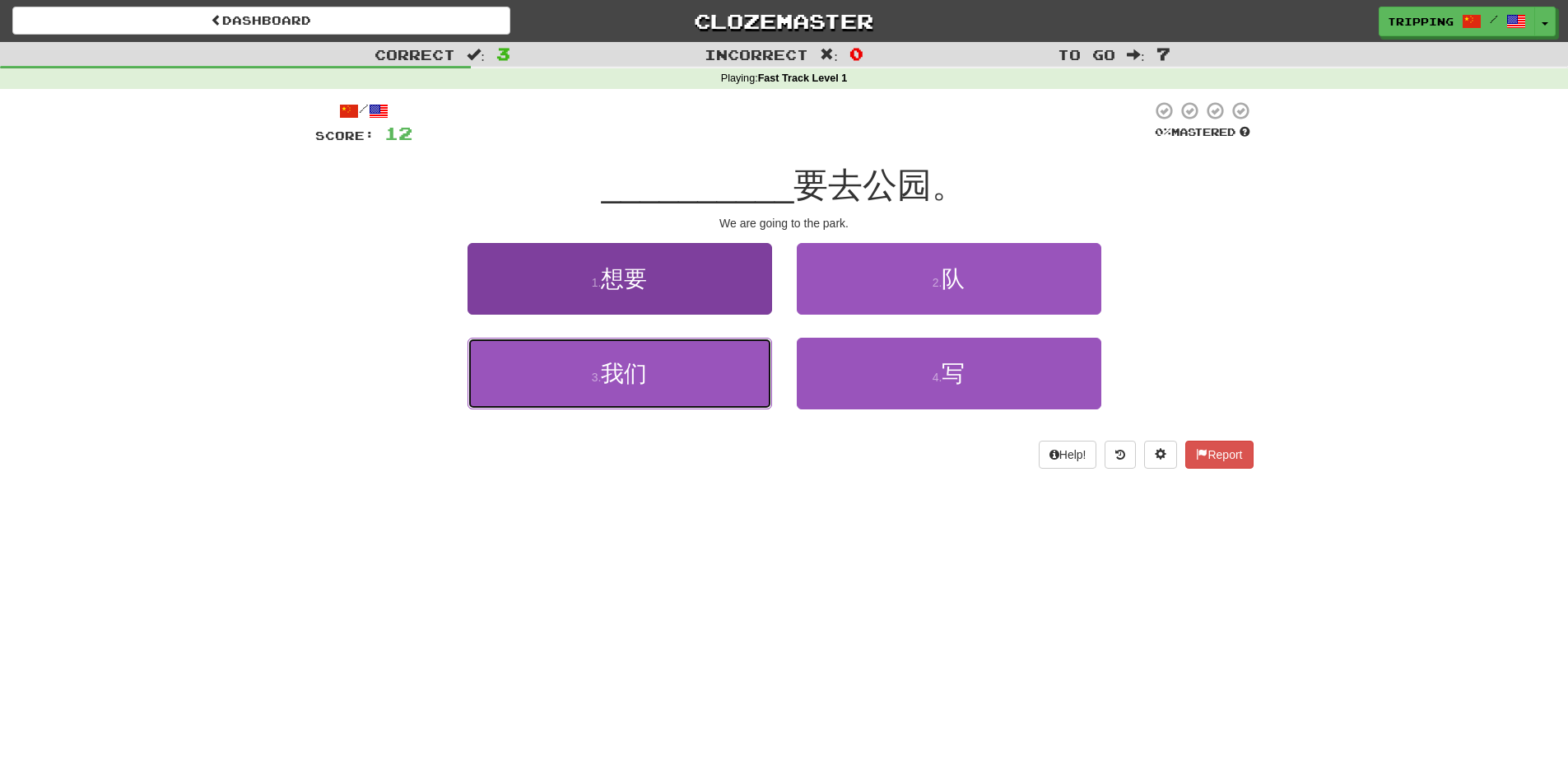
click at [650, 366] on button "3 . 我们" at bounding box center [619, 373] width 304 height 72
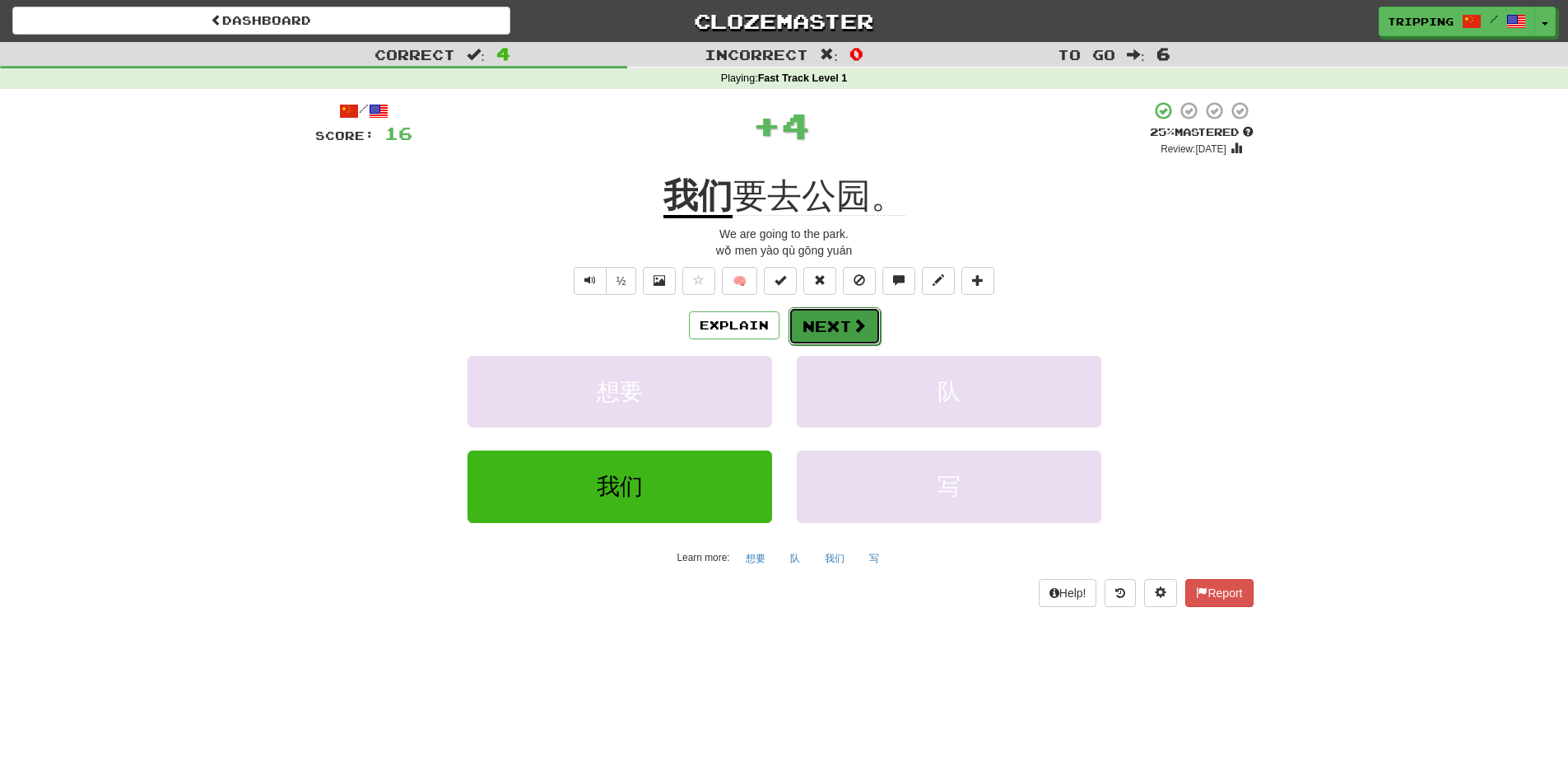
click at [815, 325] on button "Next" at bounding box center [834, 326] width 92 height 38
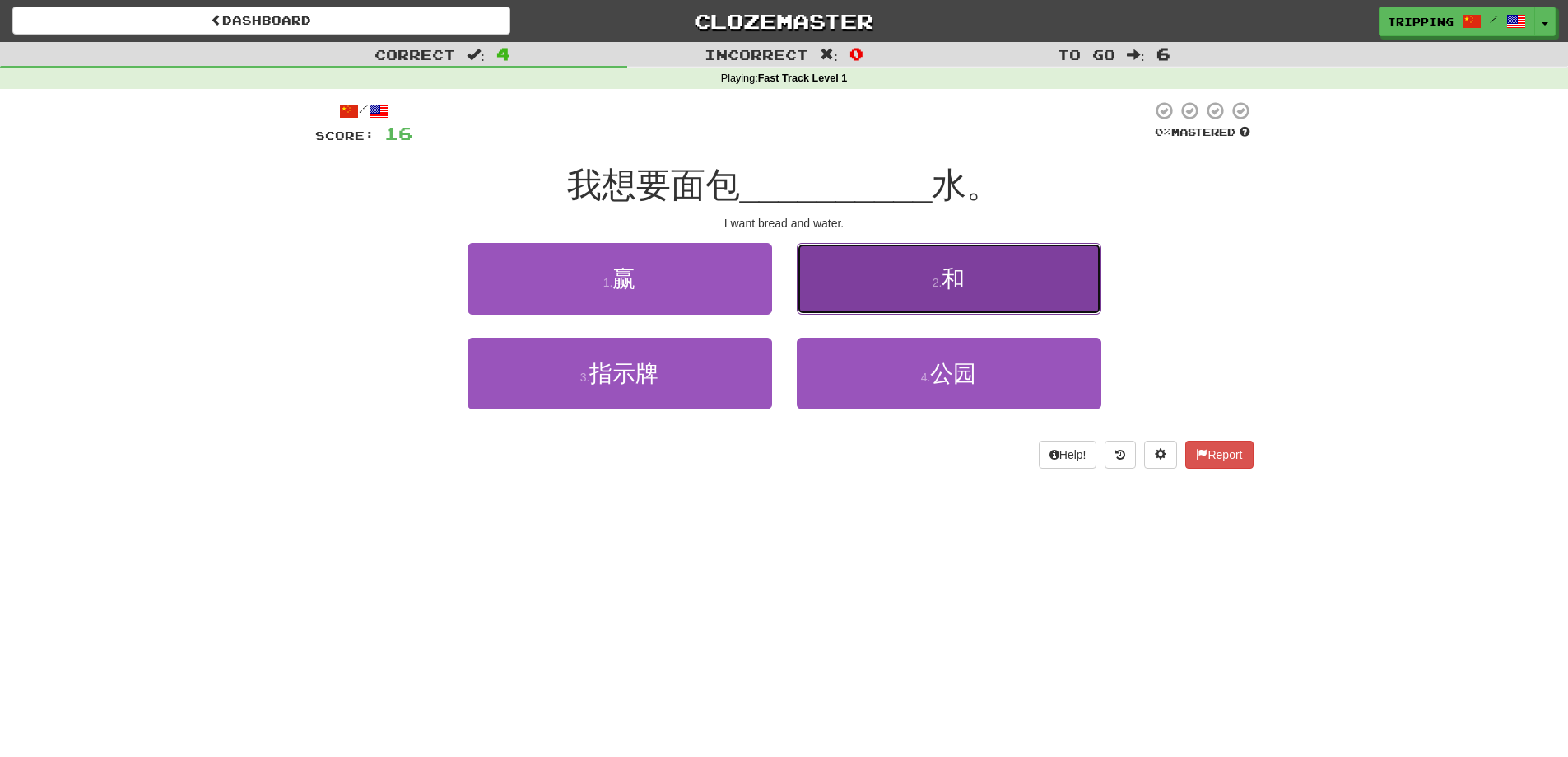
click at [917, 275] on button "2 . 和" at bounding box center [949, 279] width 304 height 72
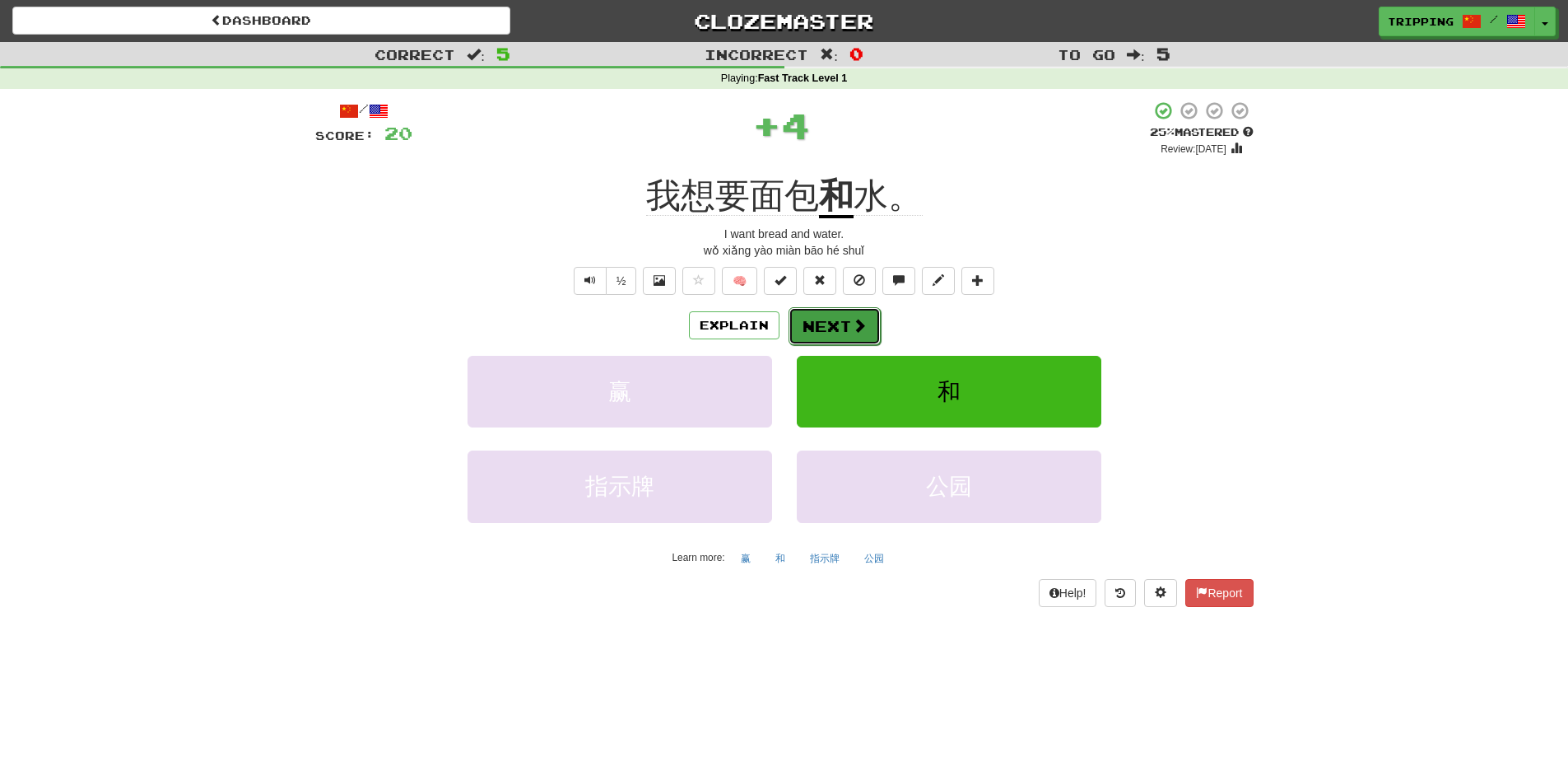
click at [812, 327] on button "Next" at bounding box center [834, 326] width 92 height 38
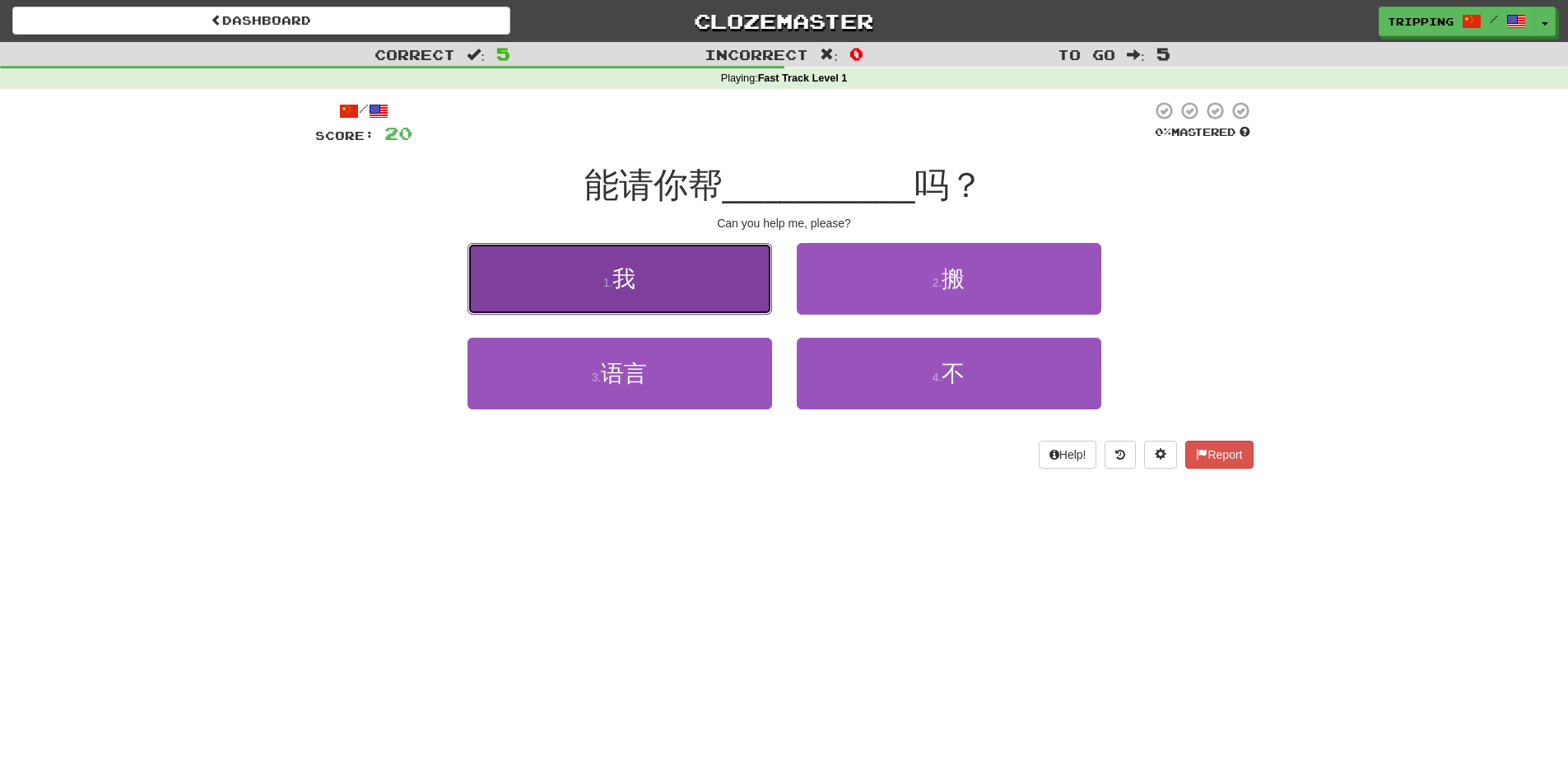
click at [706, 284] on button "1 . 我" at bounding box center [619, 279] width 304 height 72
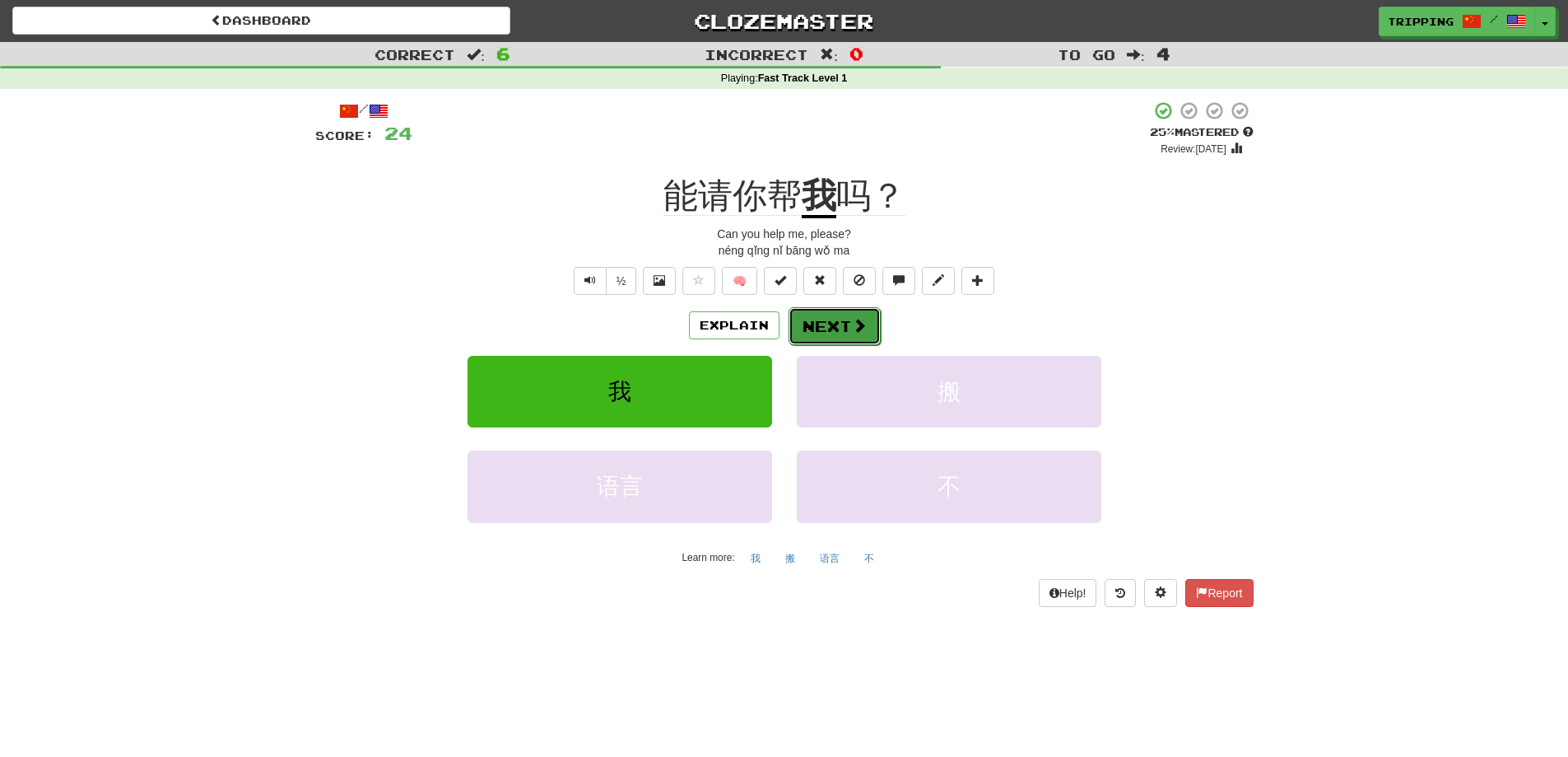
click at [843, 323] on button "Next" at bounding box center [834, 326] width 92 height 38
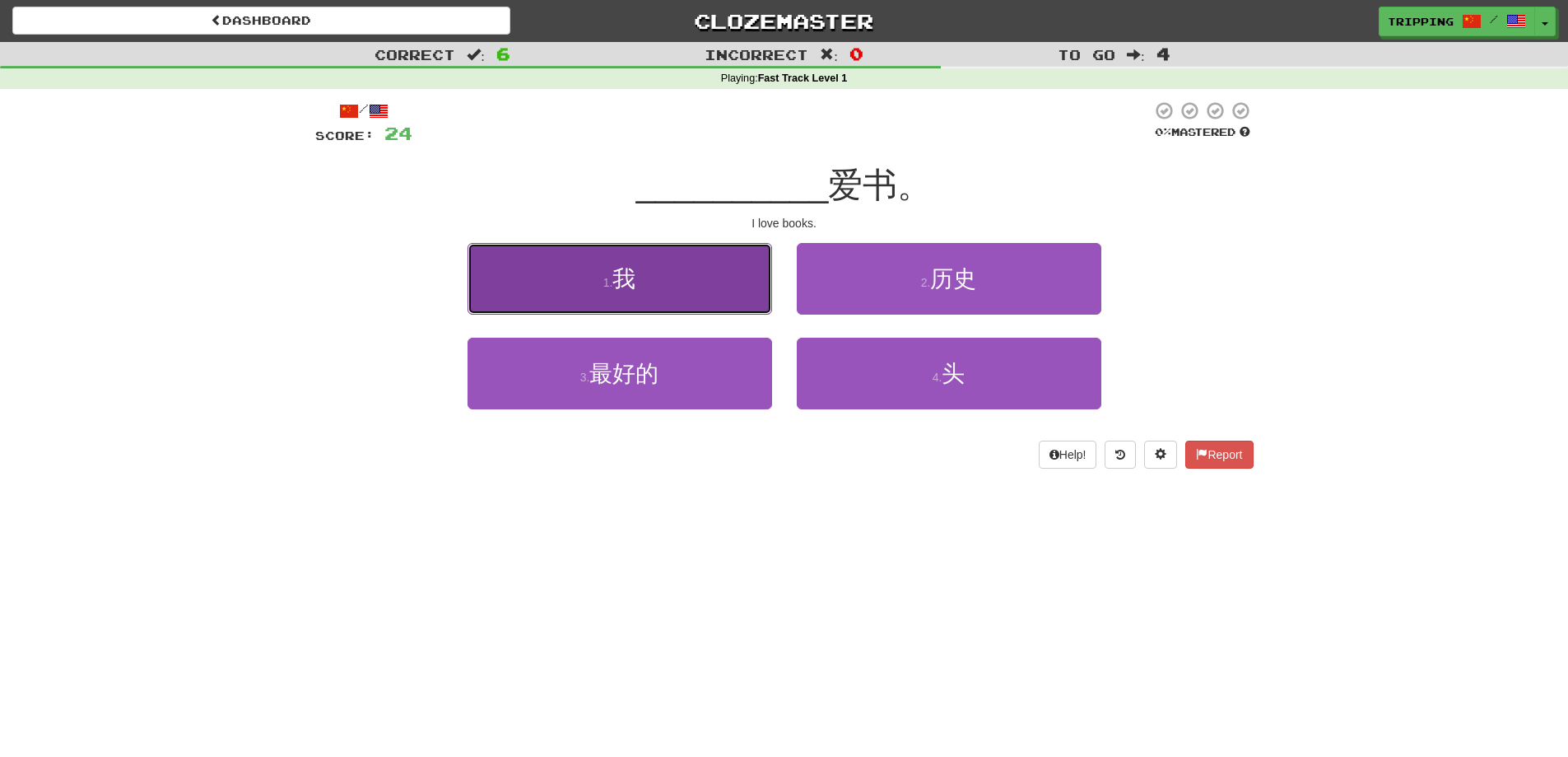
click at [649, 284] on button "1 . 我" at bounding box center [619, 279] width 304 height 72
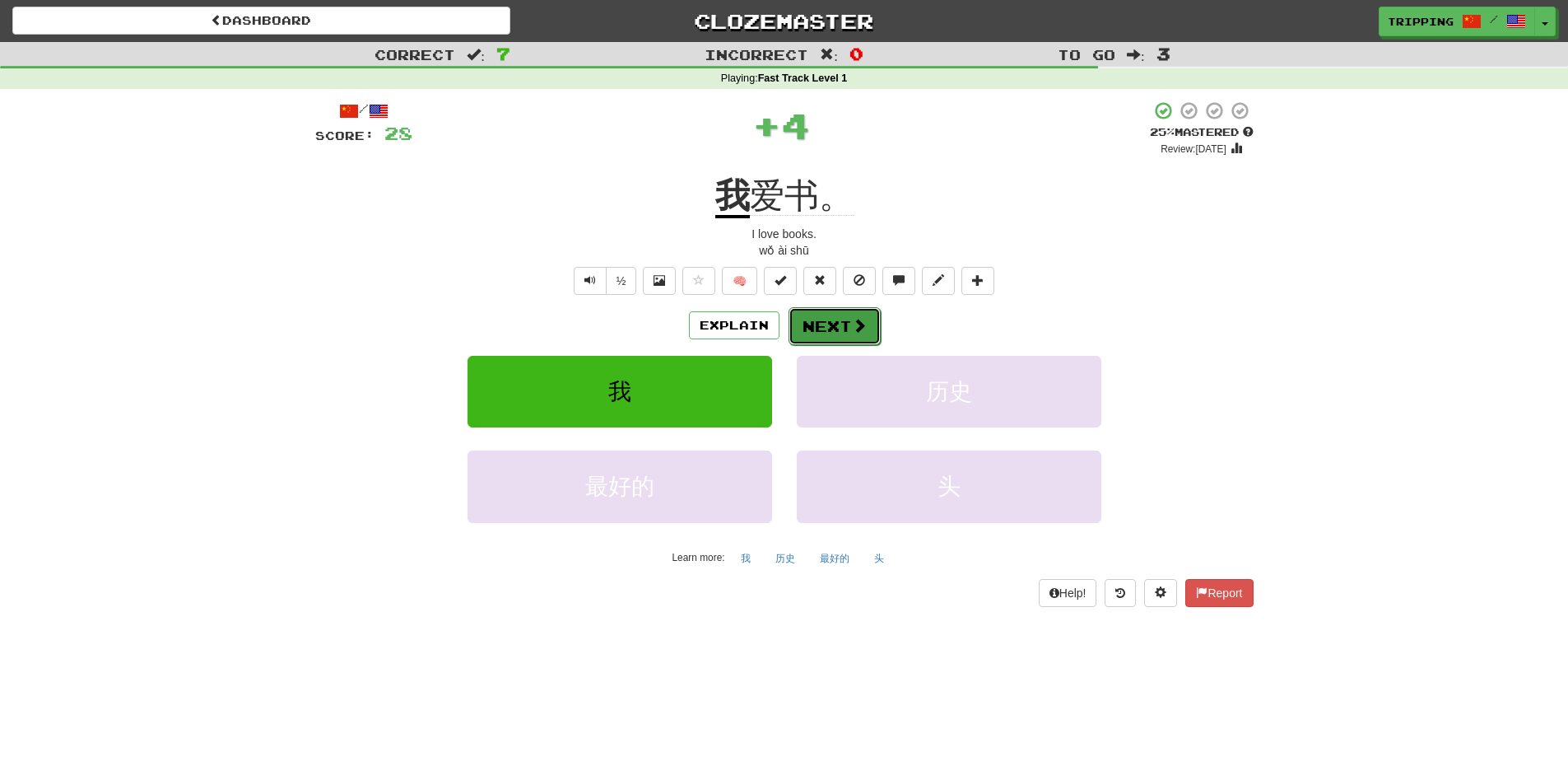
click at [831, 323] on button "Next" at bounding box center [834, 326] width 92 height 38
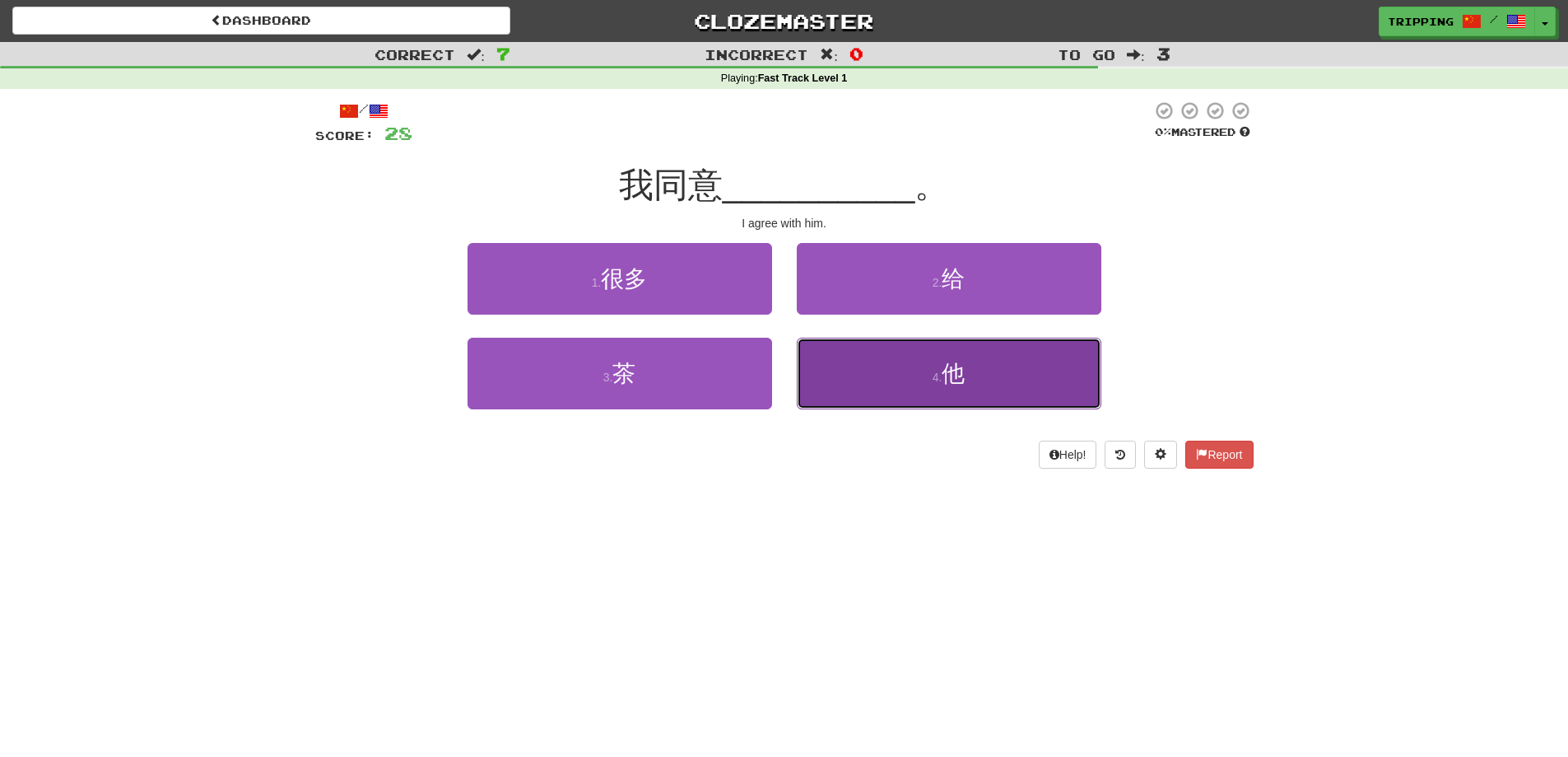
click at [870, 358] on button "4 . 他" at bounding box center [949, 373] width 304 height 72
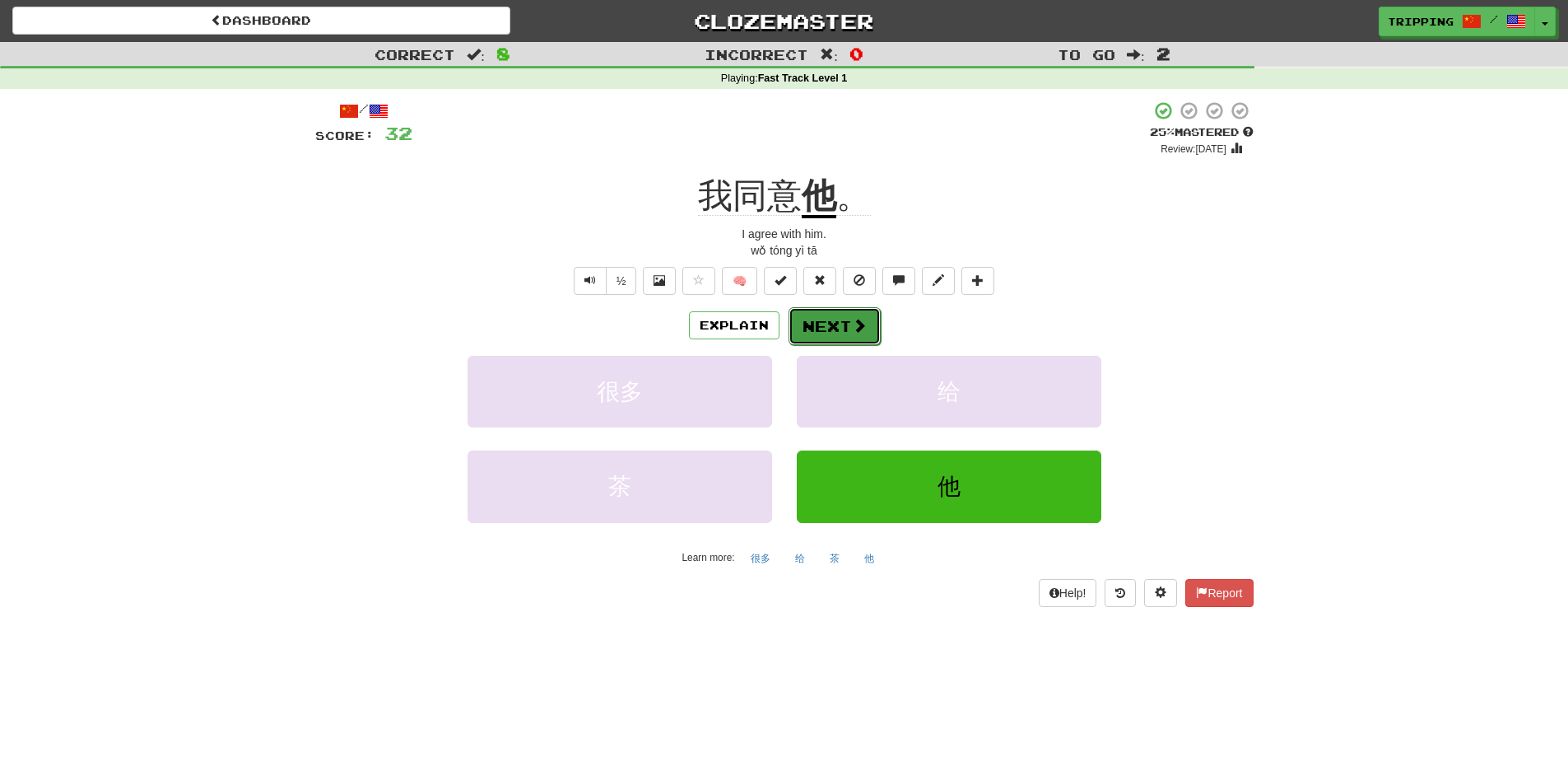
click at [825, 322] on button "Next" at bounding box center [834, 326] width 92 height 38
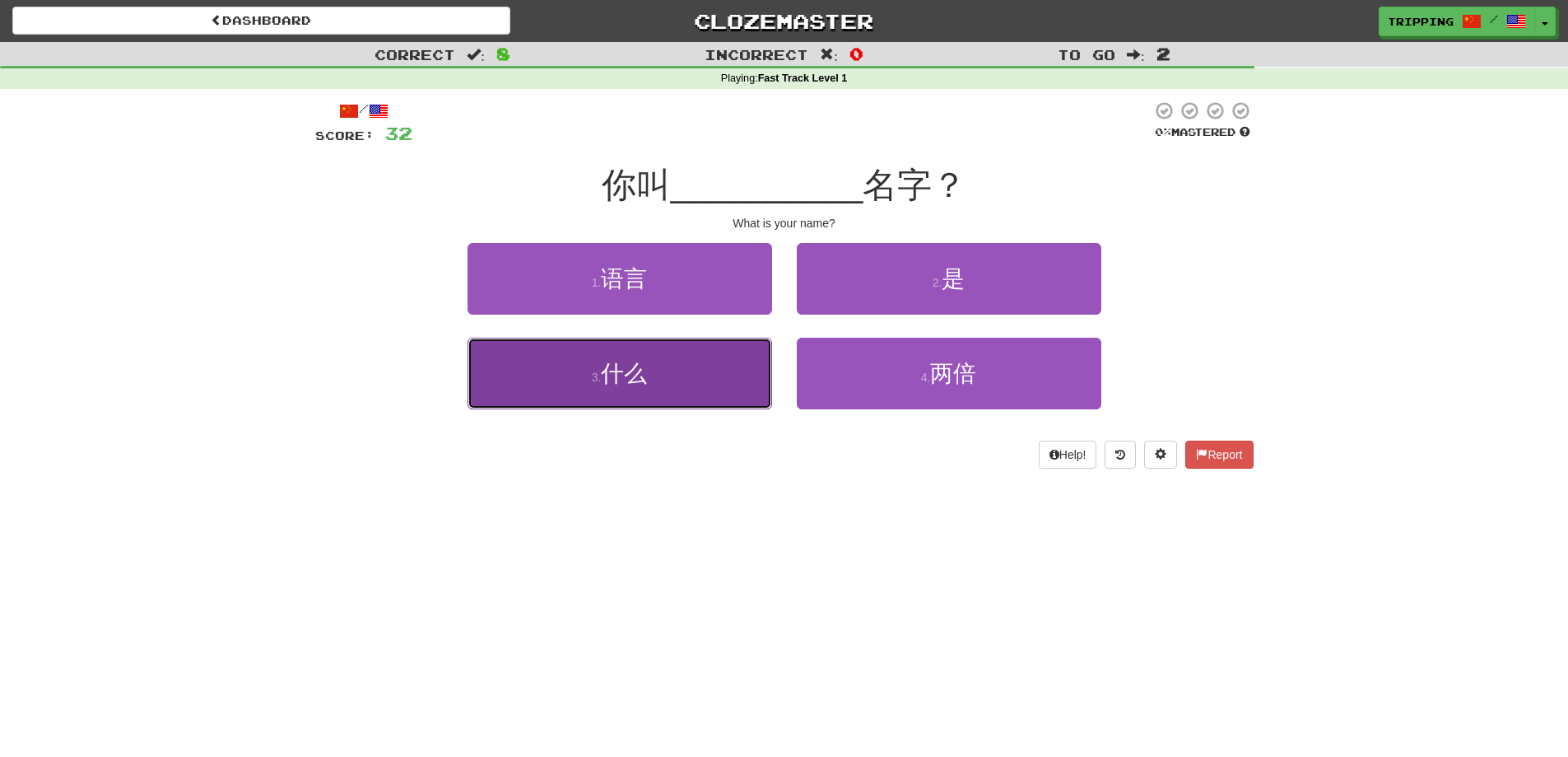
click at [675, 399] on button "3 . 什么" at bounding box center [619, 373] width 304 height 72
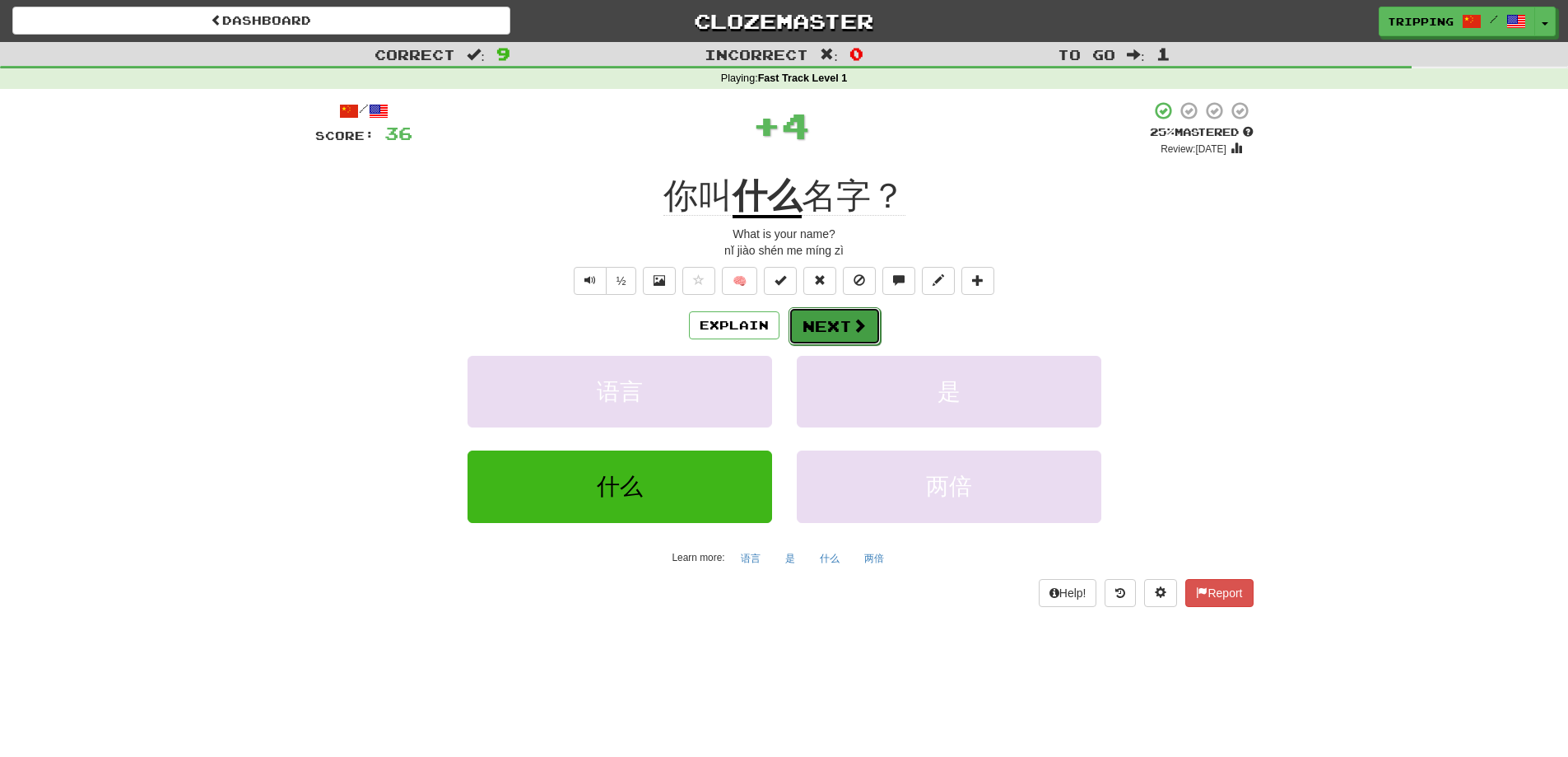
click at [815, 326] on button "Next" at bounding box center [834, 326] width 92 height 38
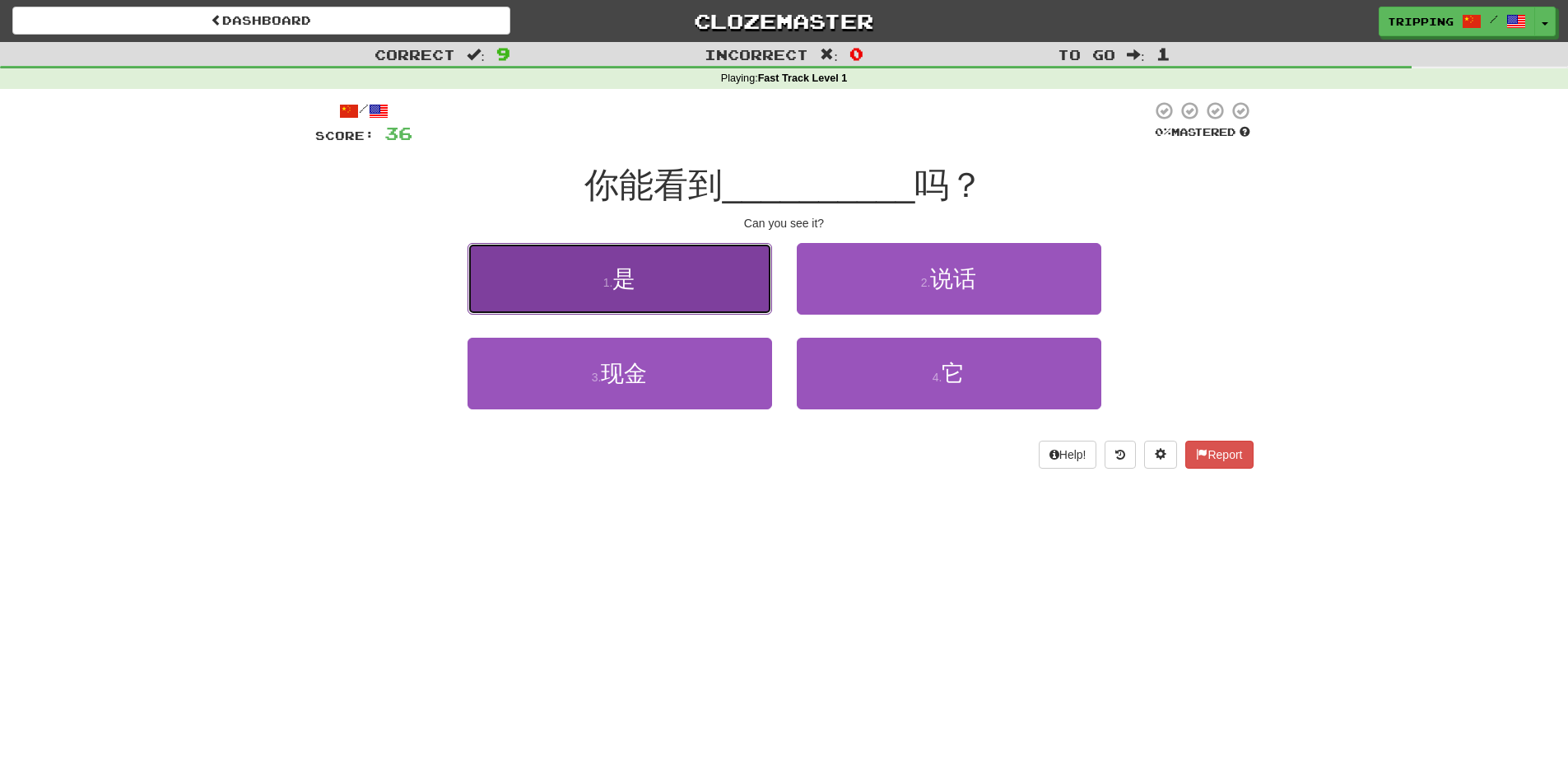
click at [662, 286] on button "1 . 是" at bounding box center [619, 279] width 304 height 72
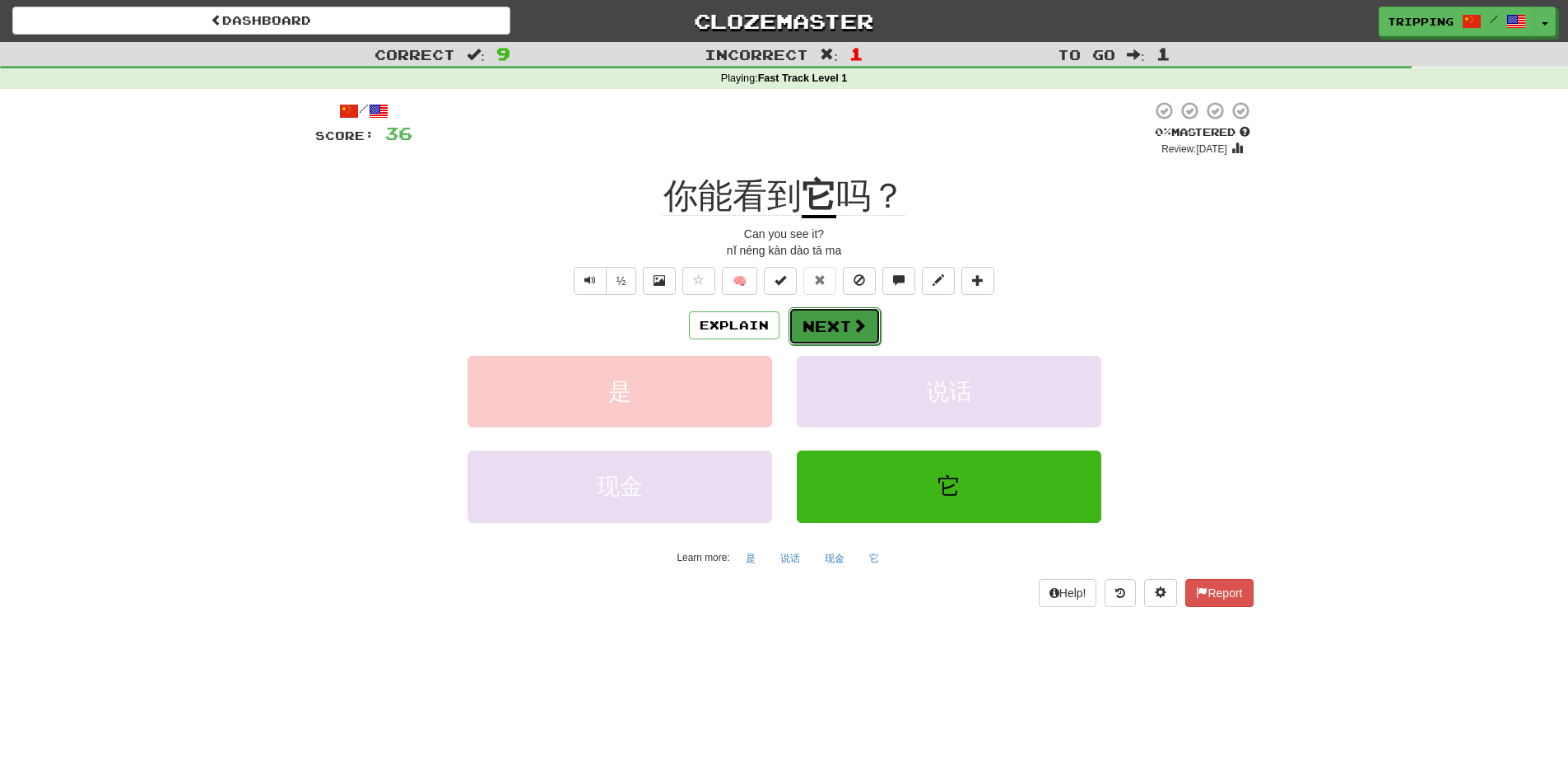
click at [839, 318] on button "Next" at bounding box center [834, 326] width 92 height 38
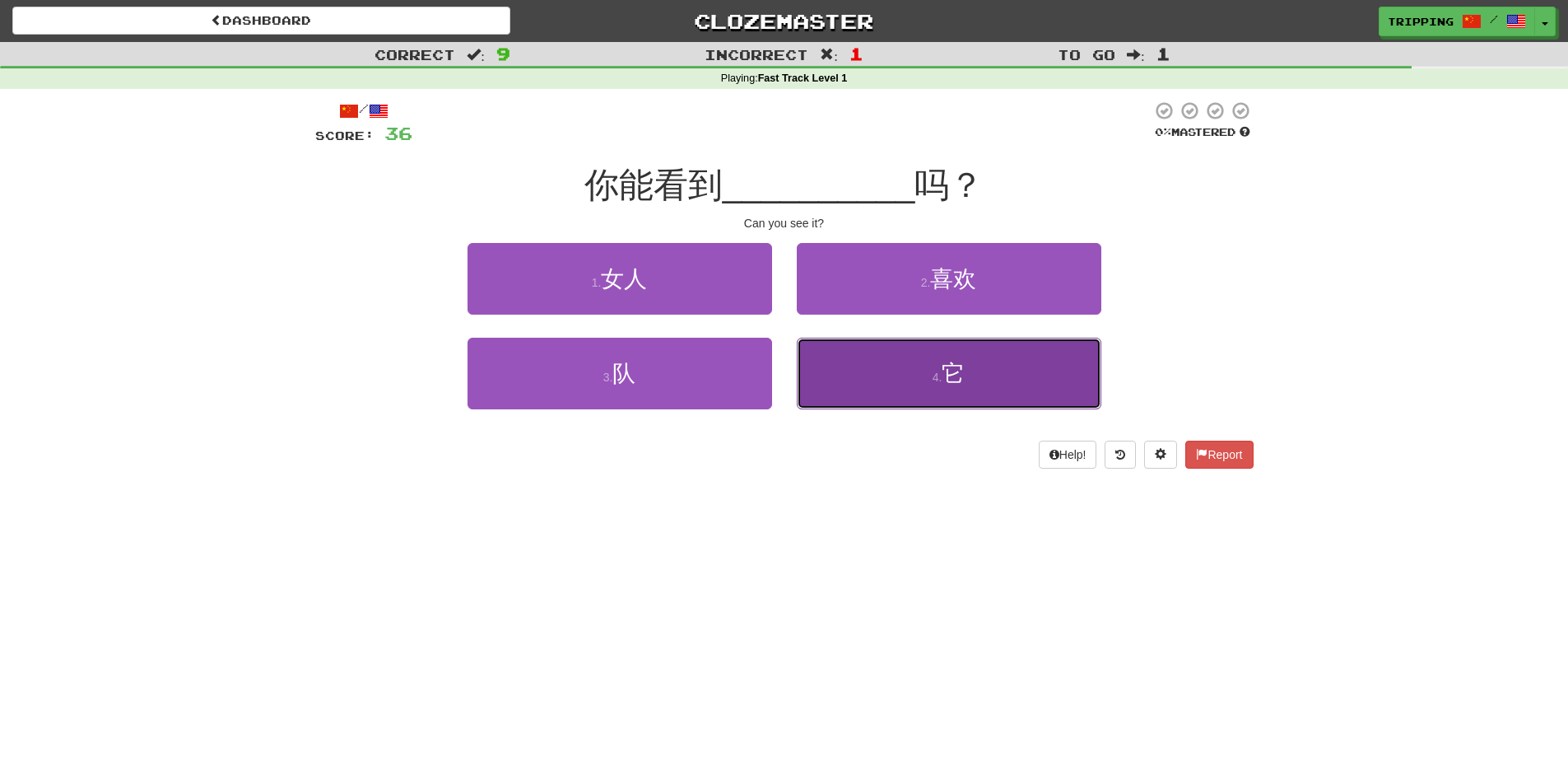
click at [922, 380] on button "4 . 它" at bounding box center [949, 373] width 304 height 72
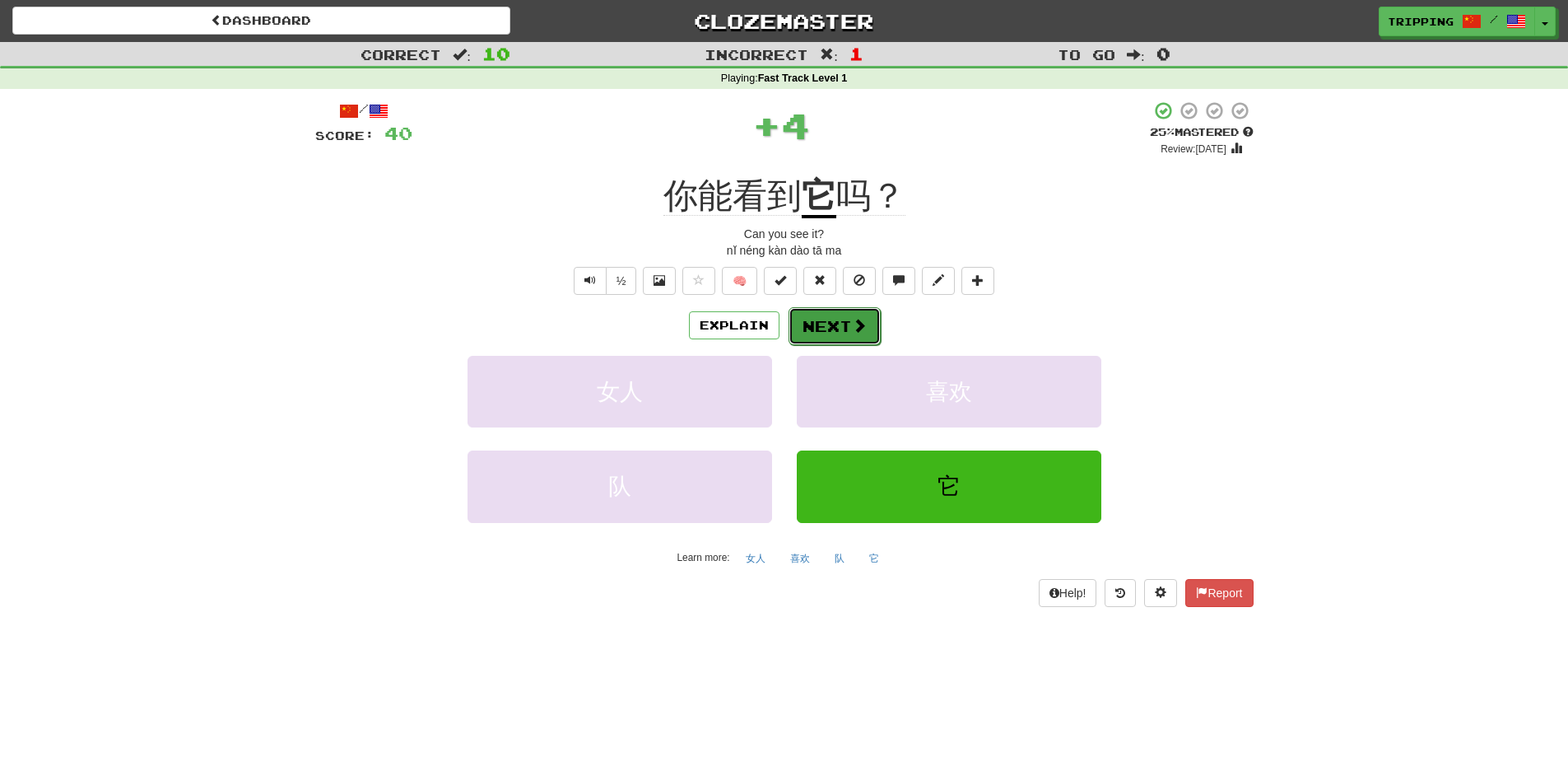
click at [832, 317] on button "Next" at bounding box center [834, 326] width 92 height 38
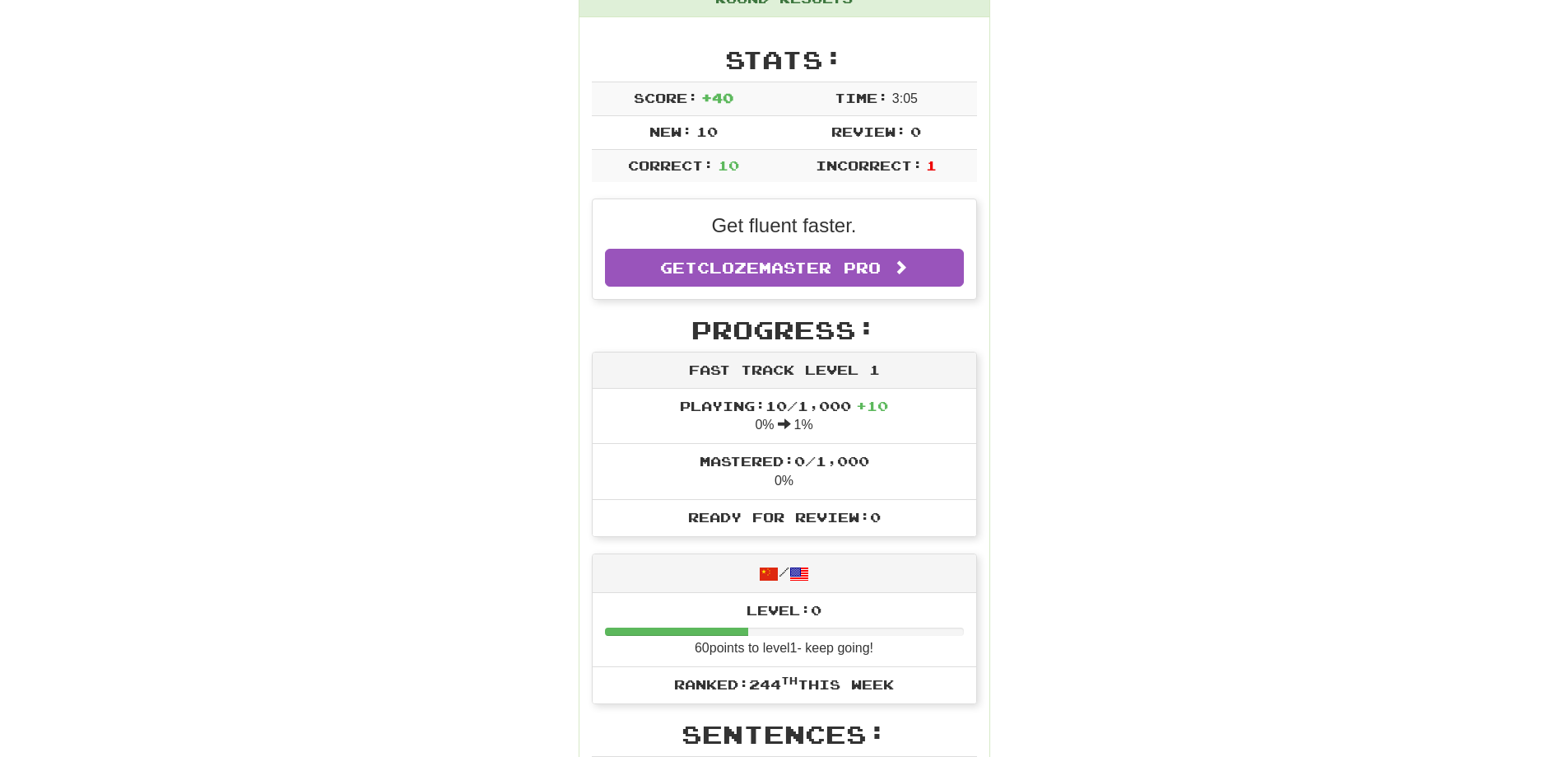
scroll to position [0, 0]
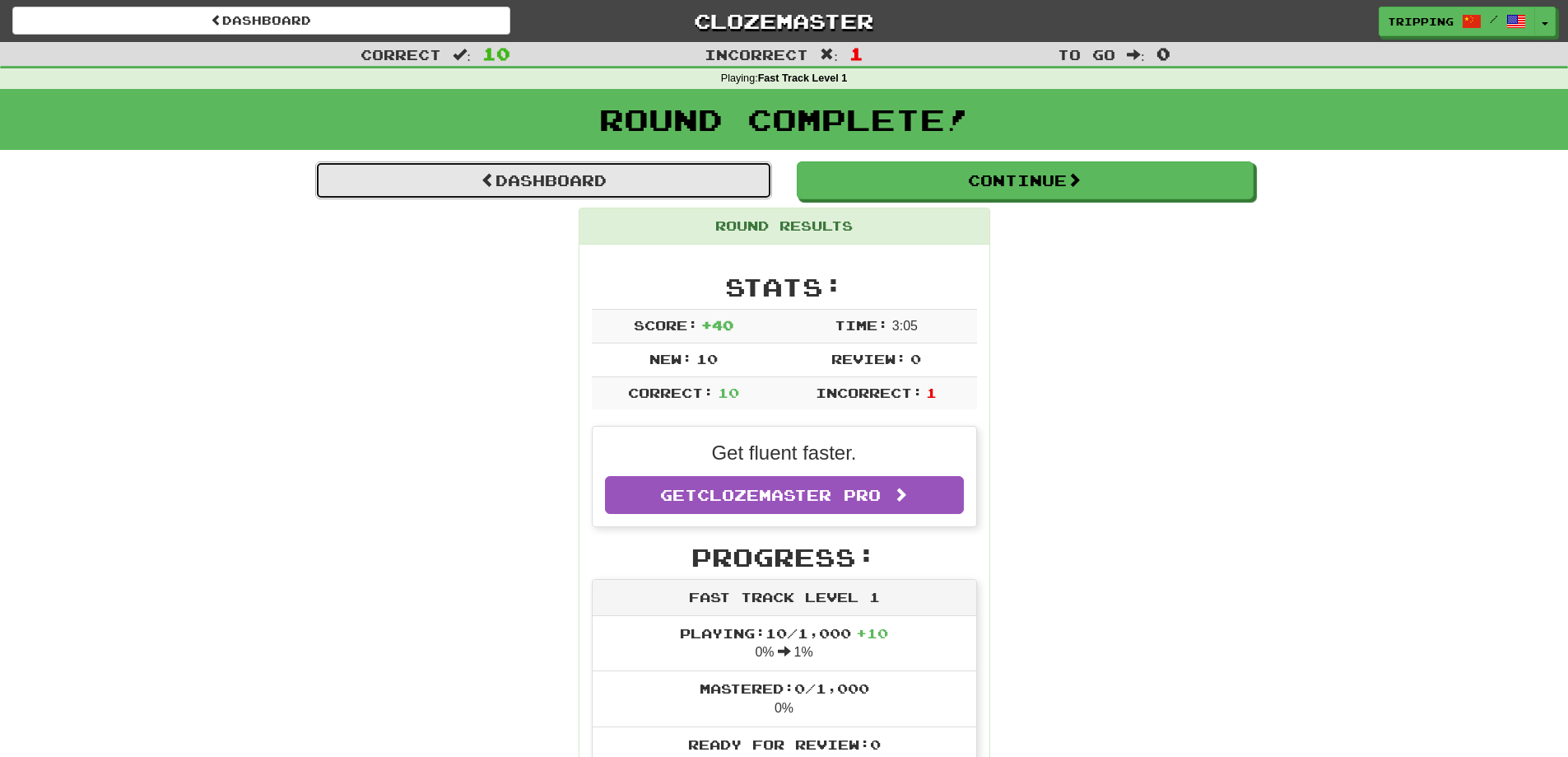
click at [623, 177] on link "Dashboard" at bounding box center [544, 180] width 457 height 38
